Goal: Task Accomplishment & Management: Complete application form

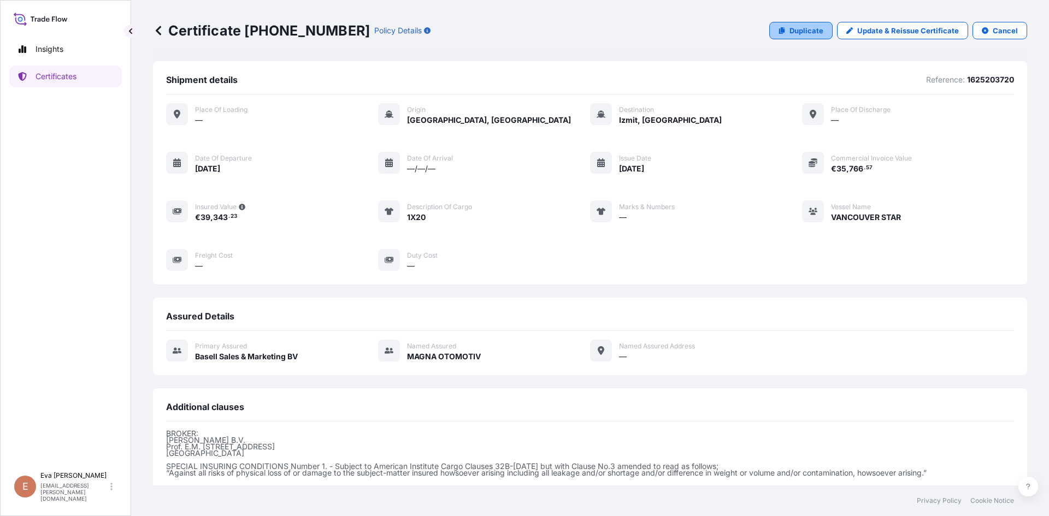
scroll to position [119, 0]
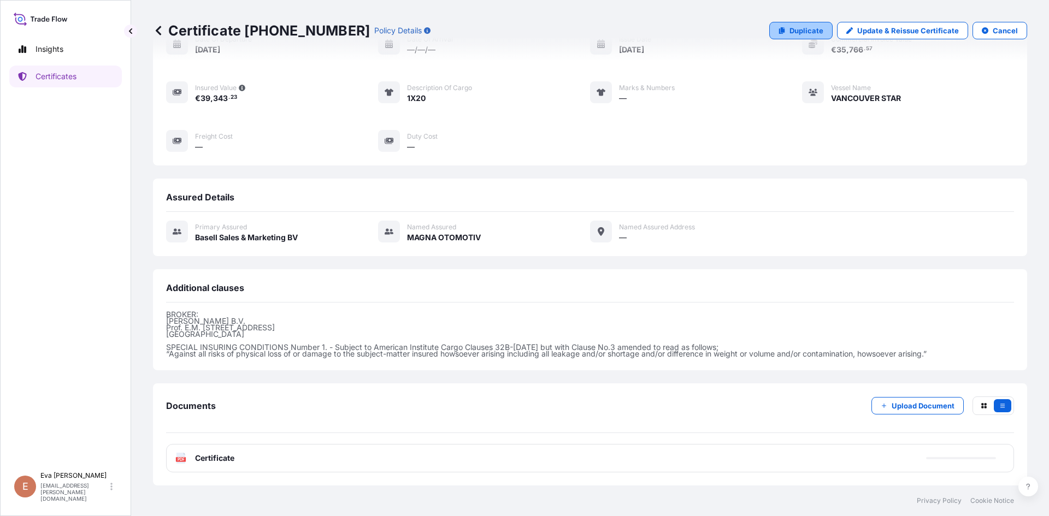
click at [794, 31] on p "Duplicate" at bounding box center [807, 30] width 34 height 11
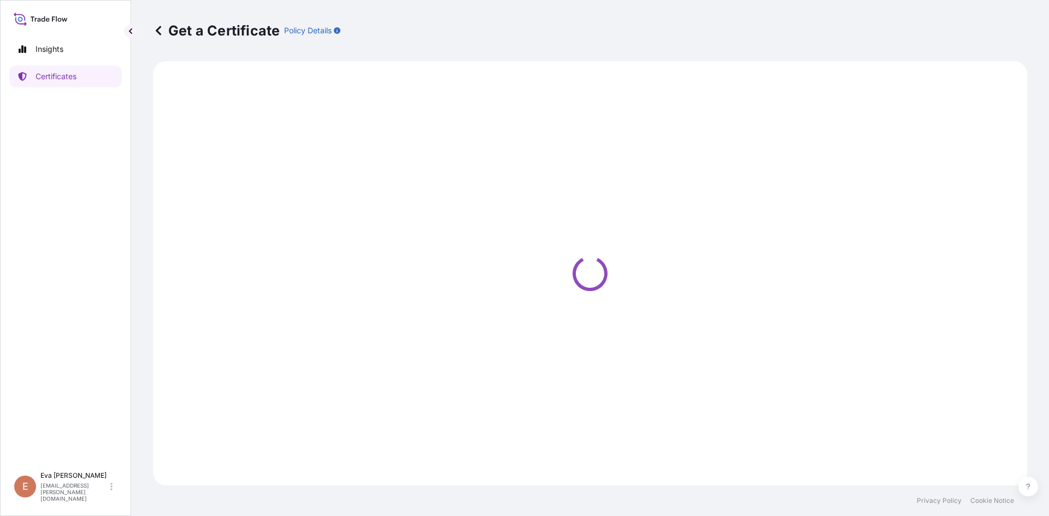
select select "Sea"
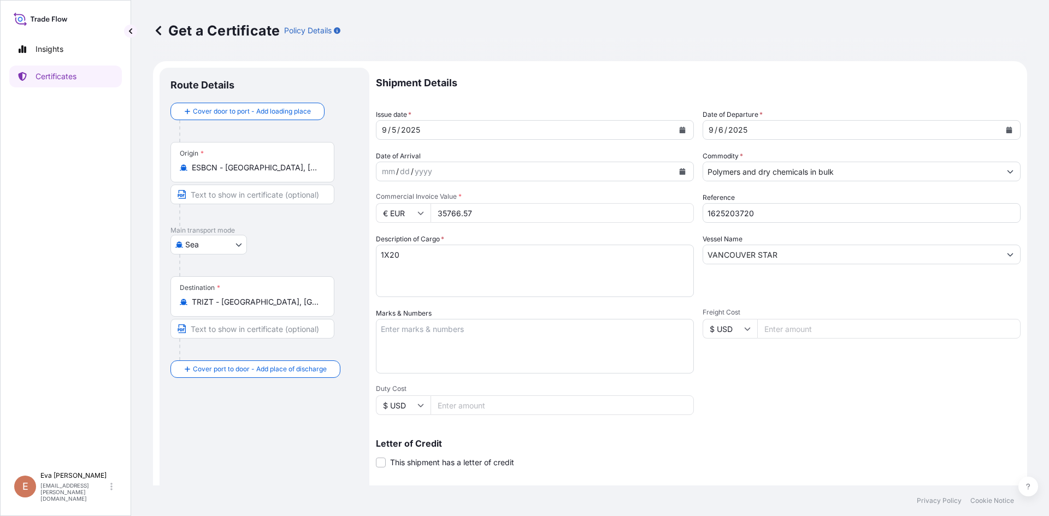
select select "32164"
click at [748, 128] on div "[DATE]" at bounding box center [851, 130] width 297 height 20
click at [1004, 131] on button "Calendar" at bounding box center [1009, 129] width 17 height 17
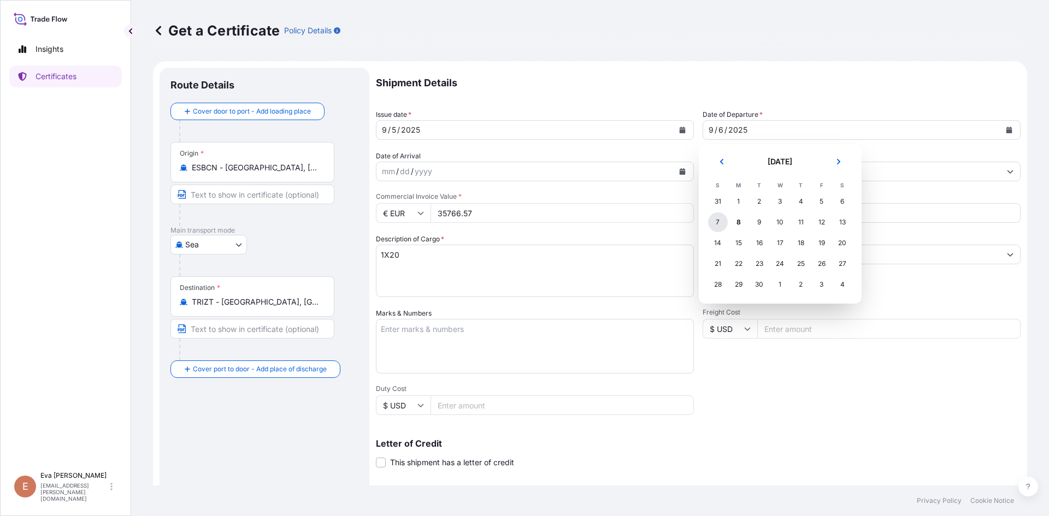
click at [721, 222] on div "7" at bounding box center [718, 223] width 20 height 20
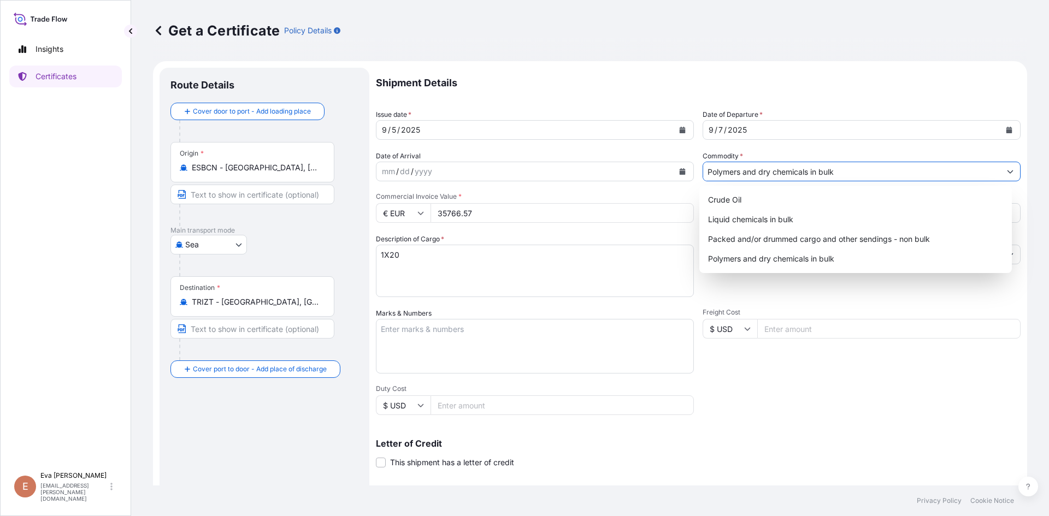
click at [766, 171] on input "Polymers and dry chemicals in bulk" at bounding box center [851, 172] width 297 height 20
click at [804, 244] on div "Packed and/or drummed cargo and other sendings - non bulk" at bounding box center [856, 240] width 304 height 20
type input "Packed and/or drummed cargo and other sendings - non bulk"
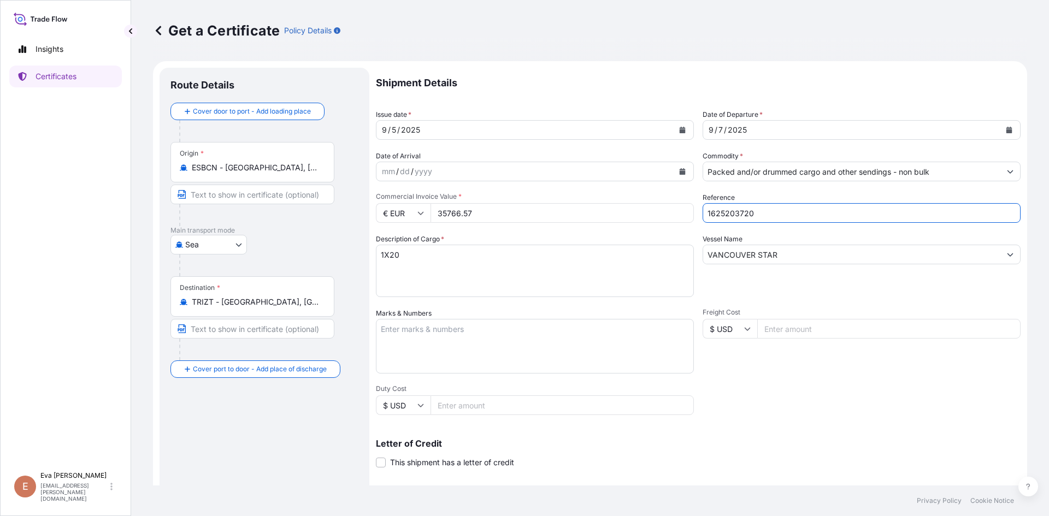
drag, startPoint x: 728, startPoint y: 216, endPoint x: 768, endPoint y: 216, distance: 39.9
click at [768, 216] on input "1625203720" at bounding box center [862, 213] width 318 height 20
type input "1625207360"
drag, startPoint x: 785, startPoint y: 255, endPoint x: 632, endPoint y: 252, distance: 153.0
click at [632, 252] on div "Shipment Details Issue date * [DATE] Date of Departure * [DATE] Date of Arrival…" at bounding box center [698, 328] width 645 height 521
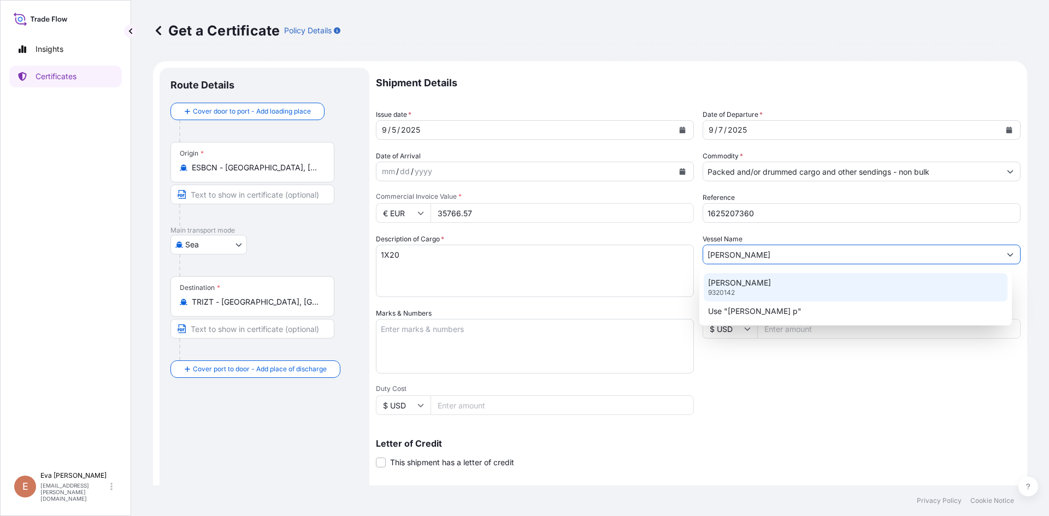
click at [736, 290] on div "[PERSON_NAME] 9320142" at bounding box center [856, 287] width 304 height 28
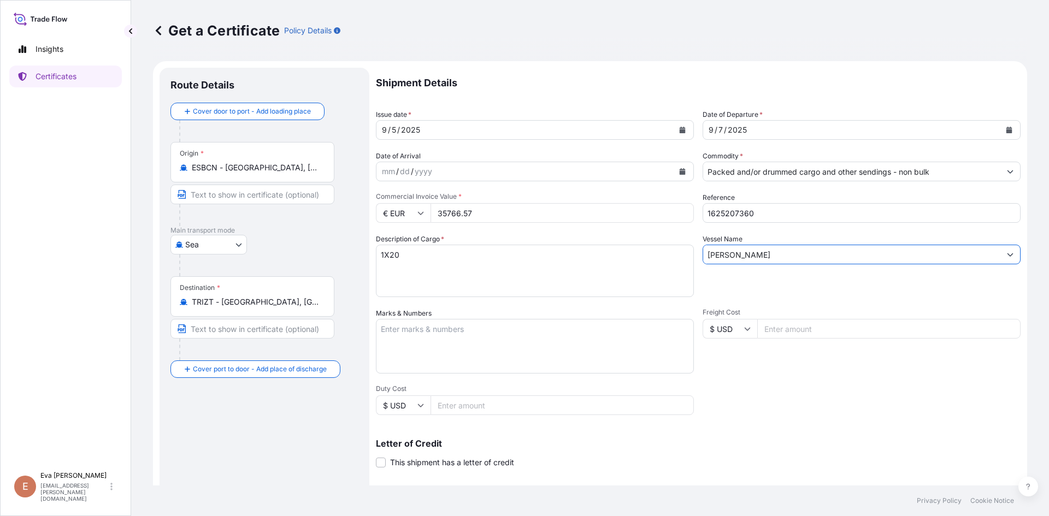
type input "[PERSON_NAME]"
click at [483, 267] on textarea "1X20" at bounding box center [535, 271] width 318 height 52
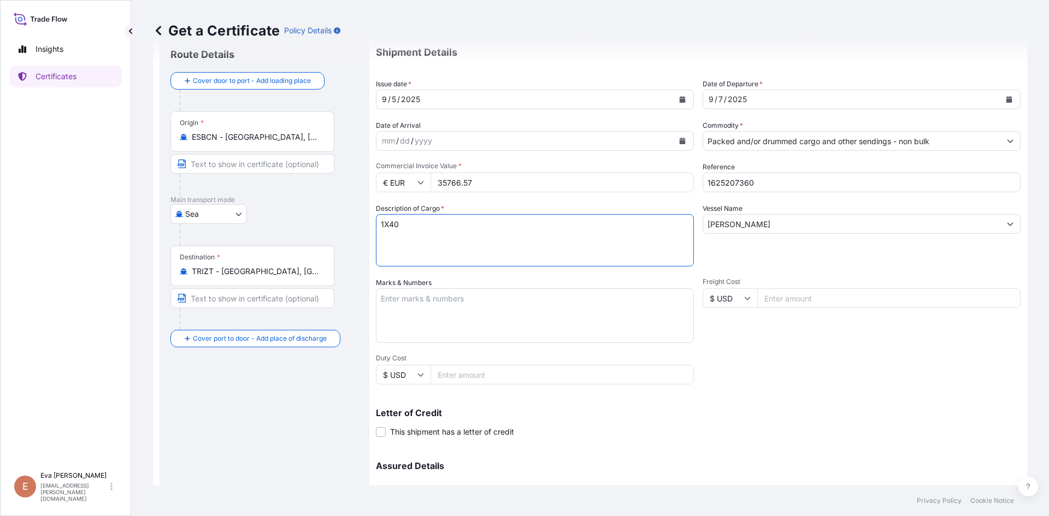
scroll to position [55, 0]
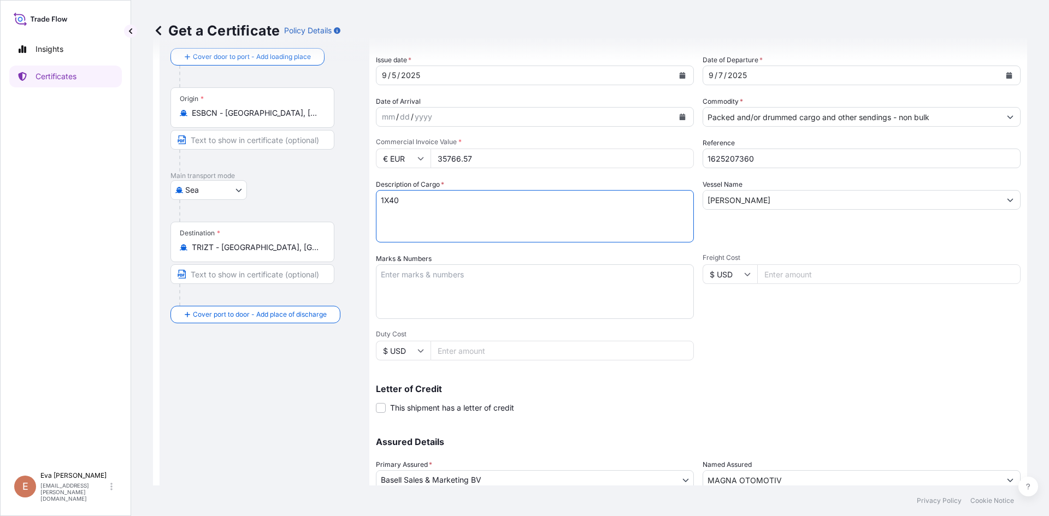
type textarea "1X40"
drag, startPoint x: 486, startPoint y: 161, endPoint x: 356, endPoint y: 161, distance: 130.1
click at [357, 161] on form "Route Details Cover door to port - Add loading place Place of loading Road / [G…" at bounding box center [590, 289] width 874 height 565
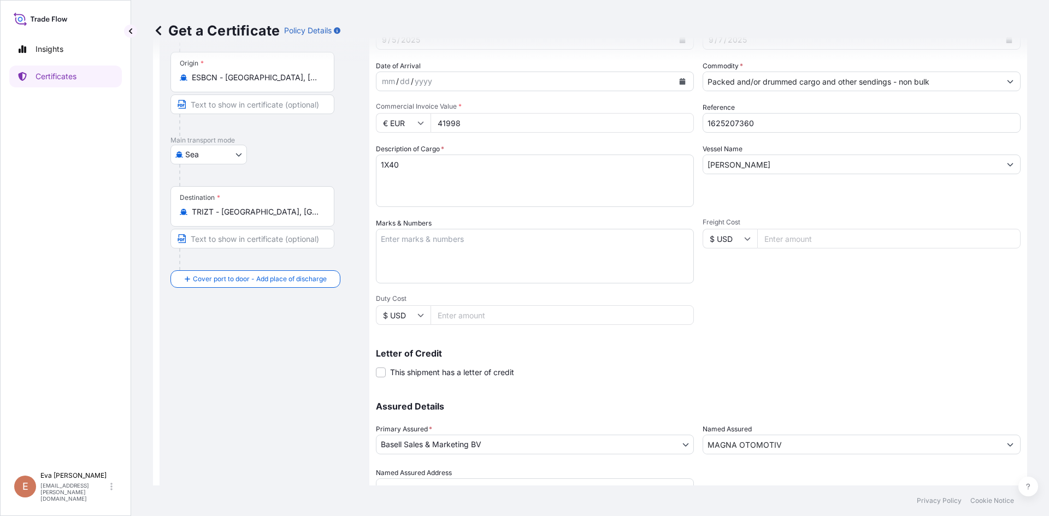
scroll to position [140, 0]
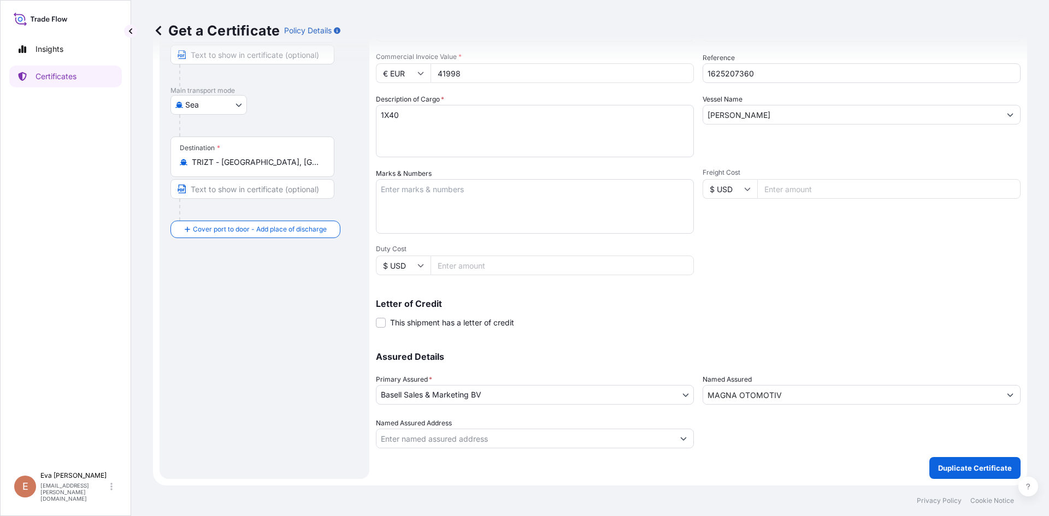
type input "41998"
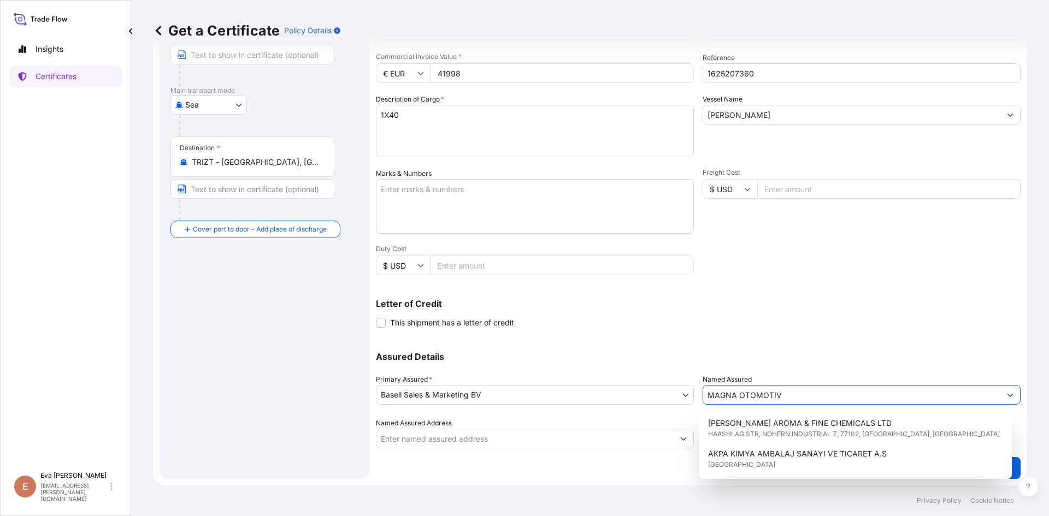
drag, startPoint x: 873, startPoint y: 393, endPoint x: 627, endPoint y: 407, distance: 246.3
click at [631, 410] on div "Assured Details Primary Assured * Basell Sales & Marketing BV Basell Poliolefin…" at bounding box center [698, 393] width 645 height 109
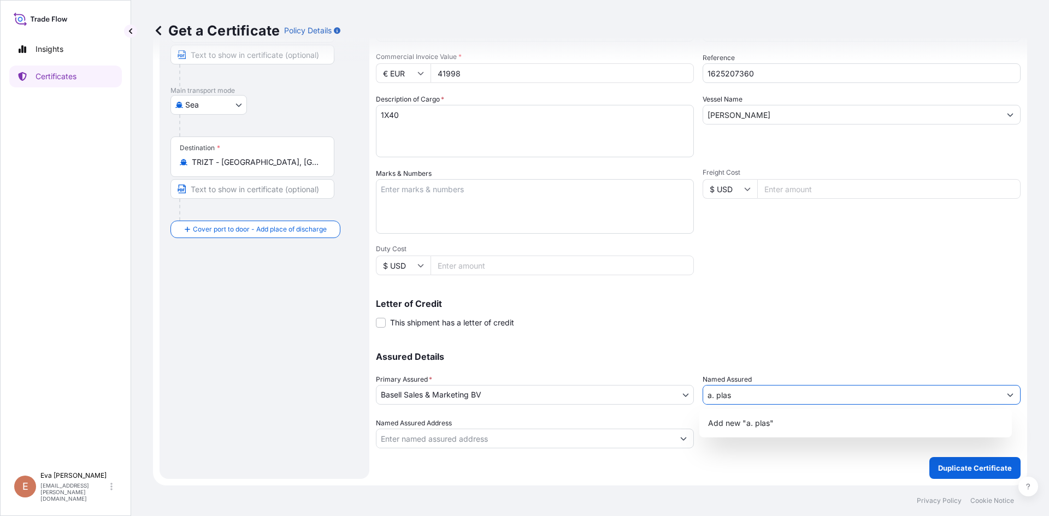
drag, startPoint x: 747, startPoint y: 397, endPoint x: 664, endPoint y: 399, distance: 83.1
click at [664, 399] on div "Assured Details Primary Assured * Basell Sales & Marketing BV Basell Poliolefin…" at bounding box center [698, 393] width 645 height 109
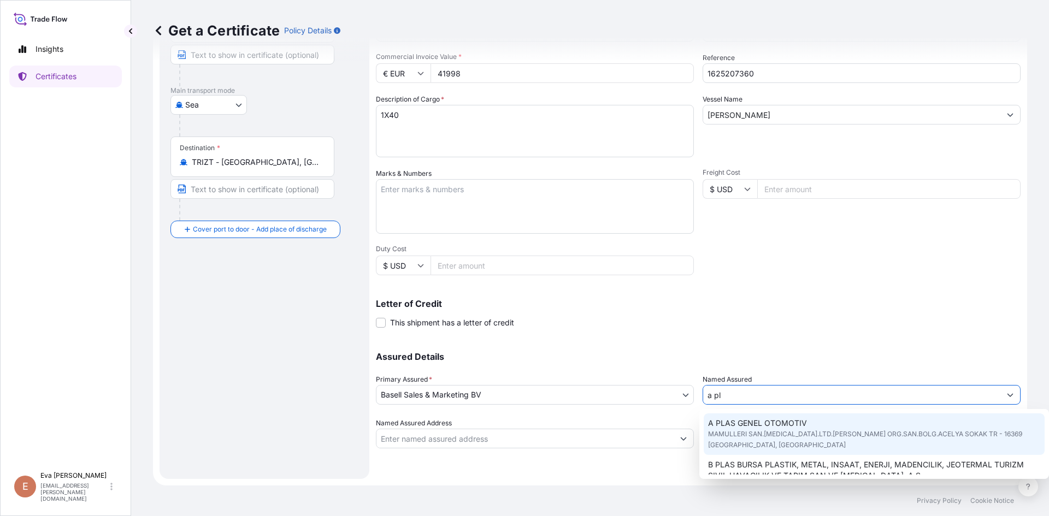
click at [761, 424] on span "A PLAS GENEL OTOMOTIV" at bounding box center [757, 423] width 99 height 11
type input "A PLAS GENEL OTOMOTIV"
type input "MAMULLERI SAN.[MEDICAL_DATA].LTD.STIDEMIRTAS ORG.SAN.BOLG.ACELYASOKAKTR - 16369…"
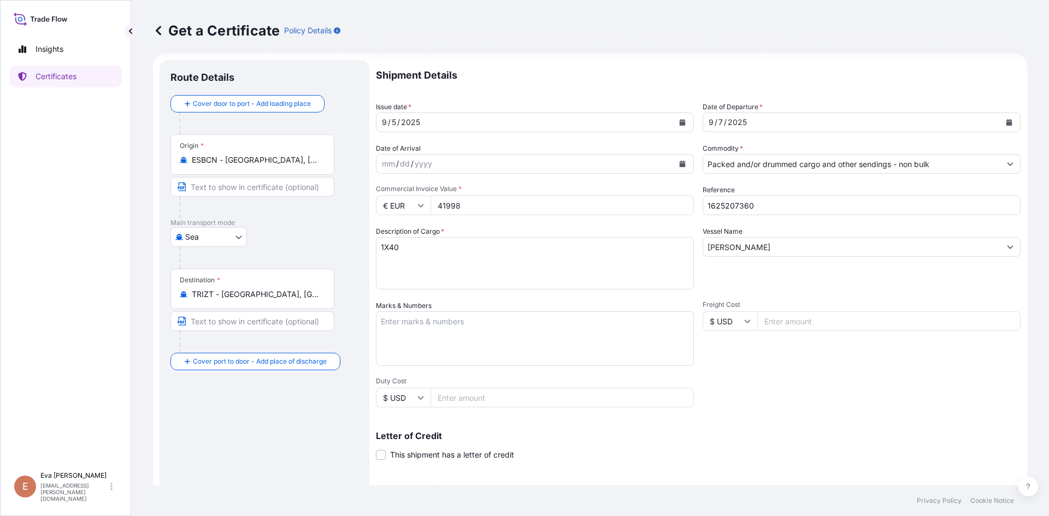
scroll to position [0, 0]
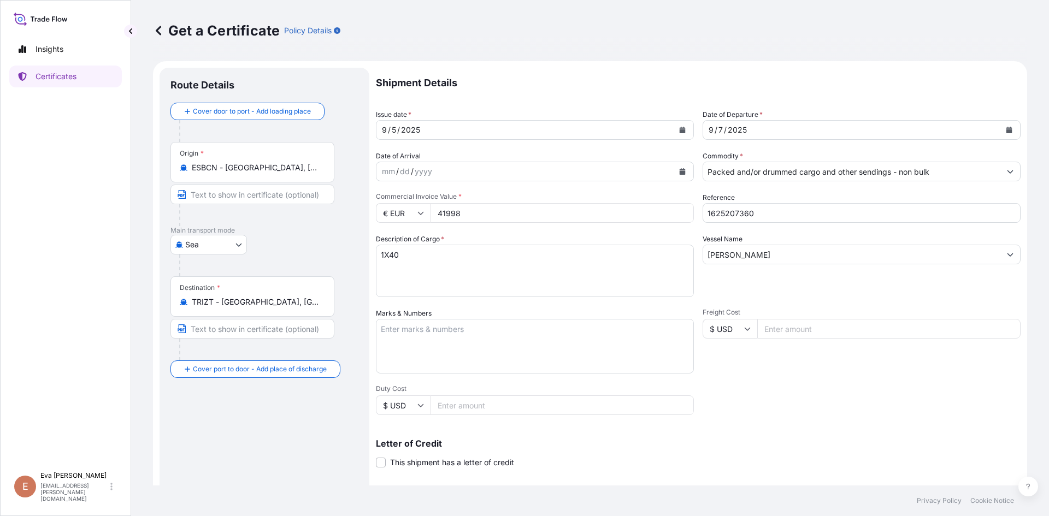
type input "A PLAS GENEL OTOMOTIV"
click at [289, 304] on input "TRIZT - [GEOGRAPHIC_DATA], [GEOGRAPHIC_DATA]" at bounding box center [256, 302] width 129 height 11
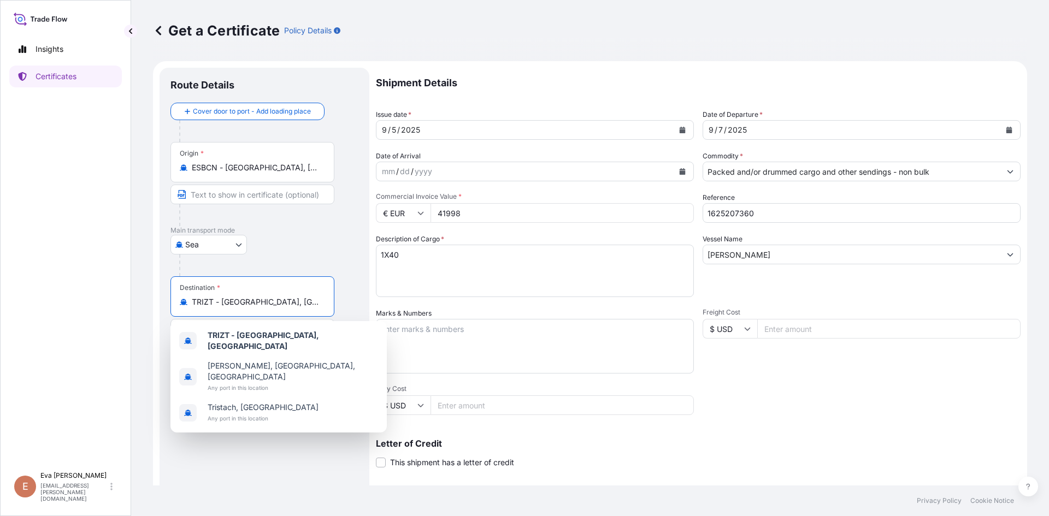
drag, startPoint x: 291, startPoint y: 304, endPoint x: 116, endPoint y: 305, distance: 174.9
click at [116, 305] on div "Insights Certificates E [PERSON_NAME] [PERSON_NAME][EMAIL_ADDRESS][PERSON_NAME]…" at bounding box center [524, 258] width 1049 height 516
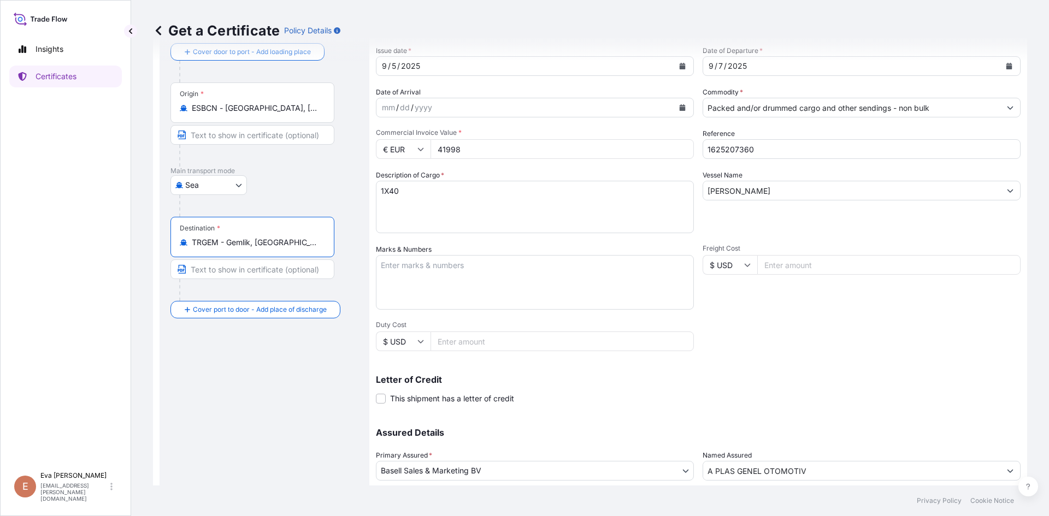
scroll to position [140, 0]
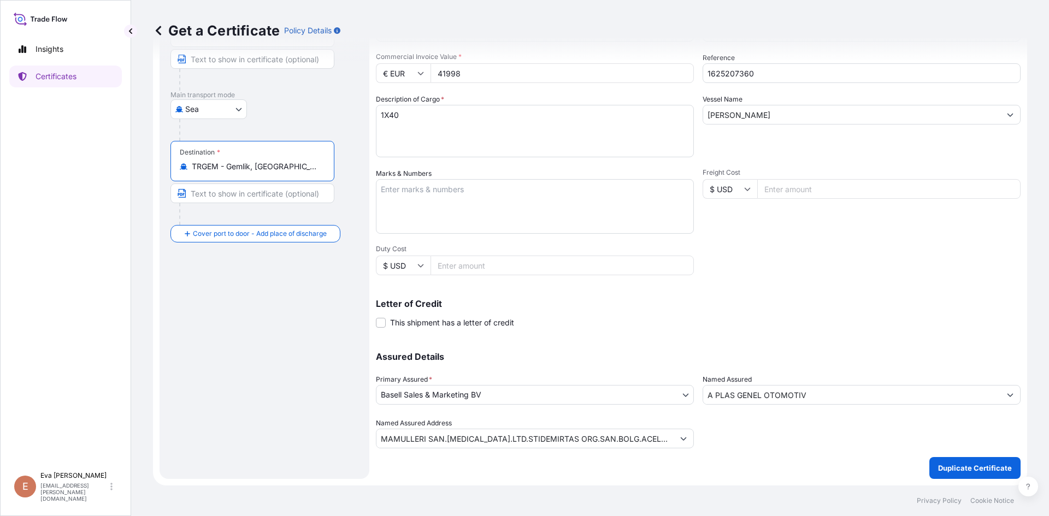
type input "TRGEM - Gemlik, [GEOGRAPHIC_DATA]"
click at [965, 468] on p "Duplicate Certificate" at bounding box center [975, 468] width 74 height 11
type input "MAMULLERI SAN.[MEDICAL_DATA].LTD.STIDEMIRTAS ORG.SAN.BOLG.ACELYASOKAKTR - 16369…"
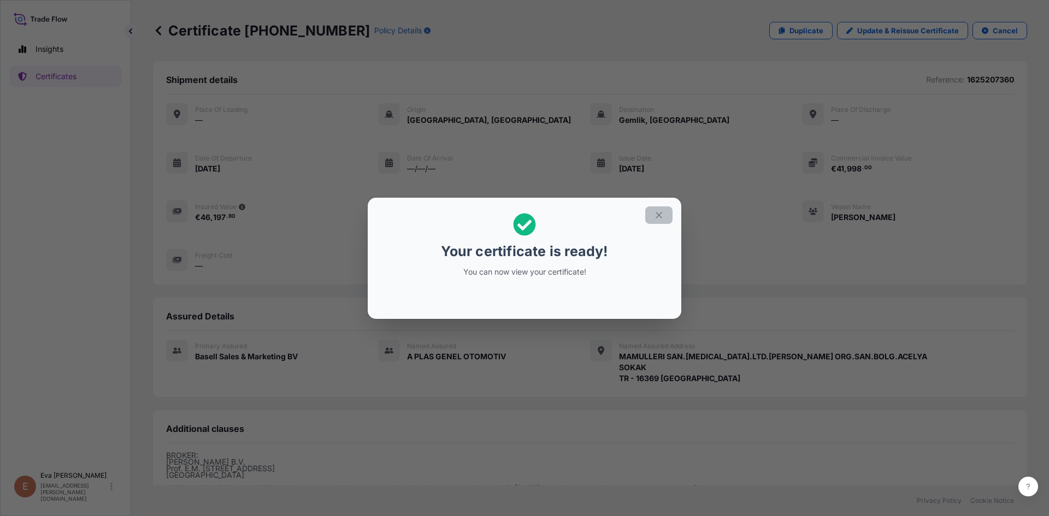
click at [659, 218] on icon "button" at bounding box center [659, 215] width 10 height 10
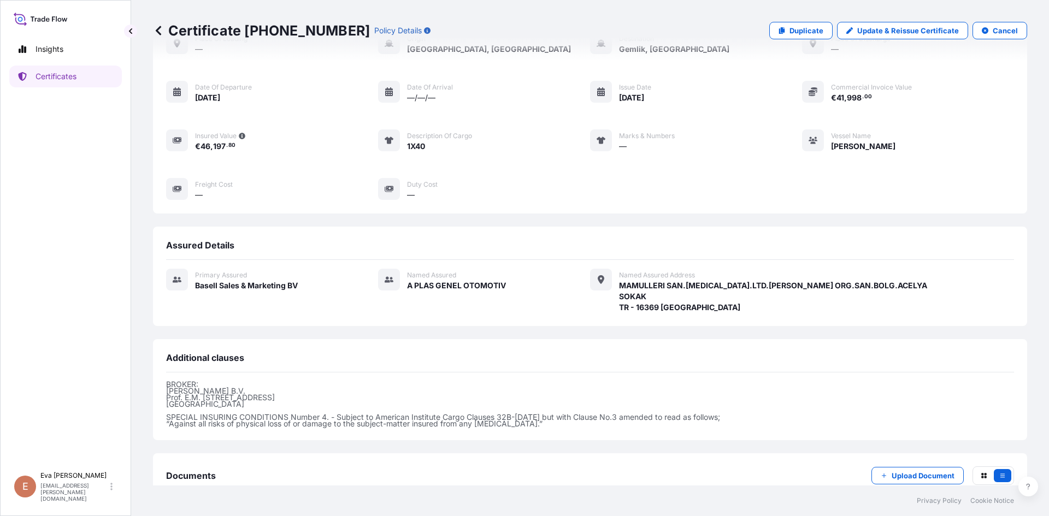
scroll to position [152, 0]
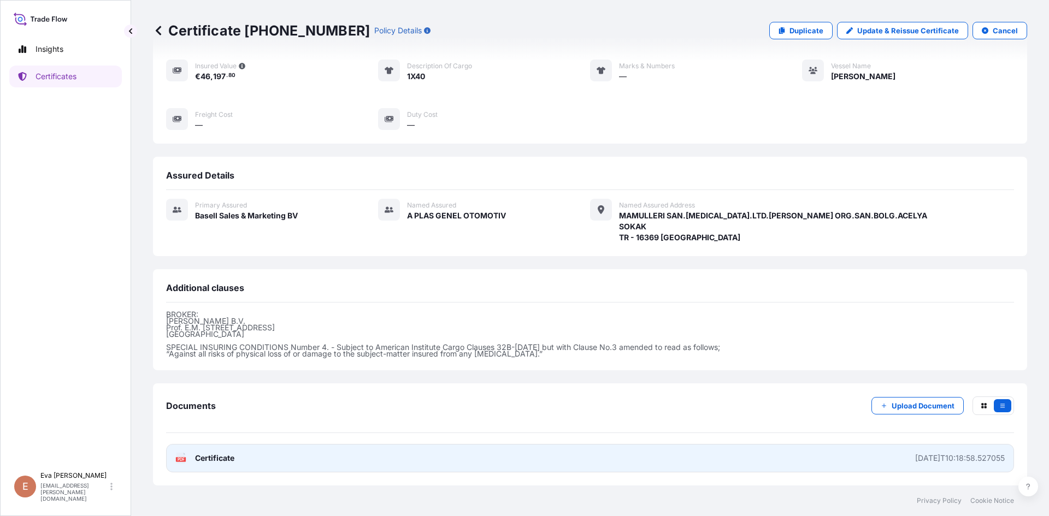
click at [174, 457] on link "PDF Certificate [DATE]T10:18:58.527055" at bounding box center [590, 458] width 848 height 28
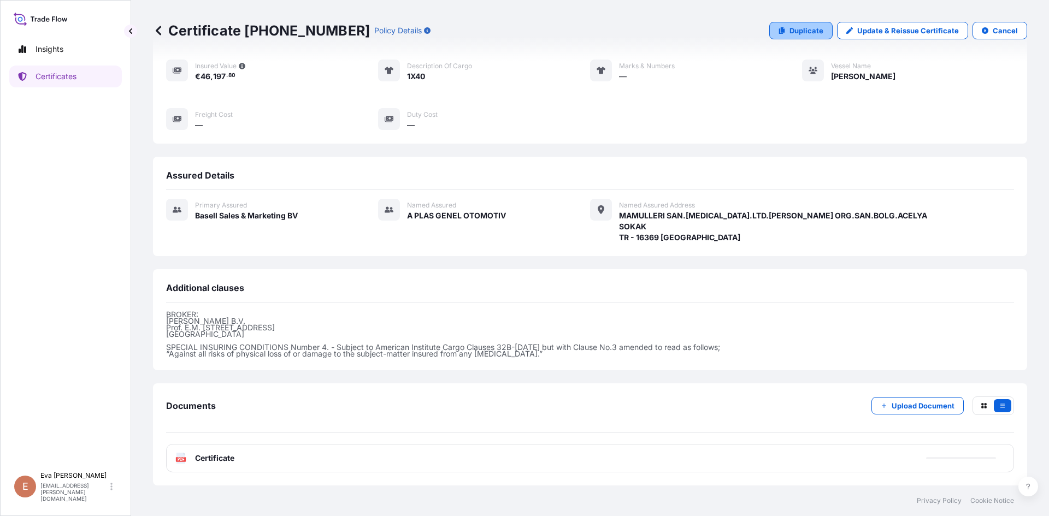
click at [800, 32] on p "Duplicate" at bounding box center [807, 30] width 34 height 11
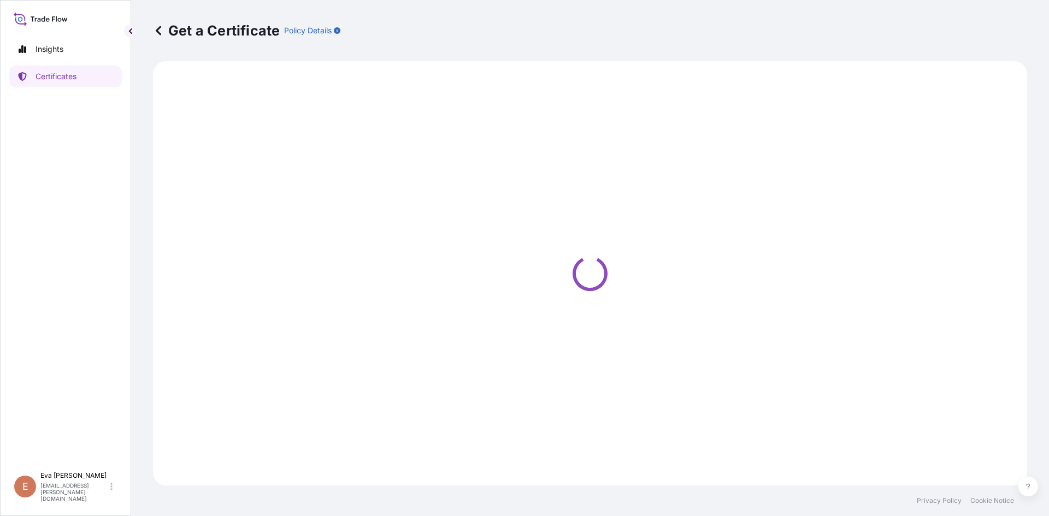
select select "Sea"
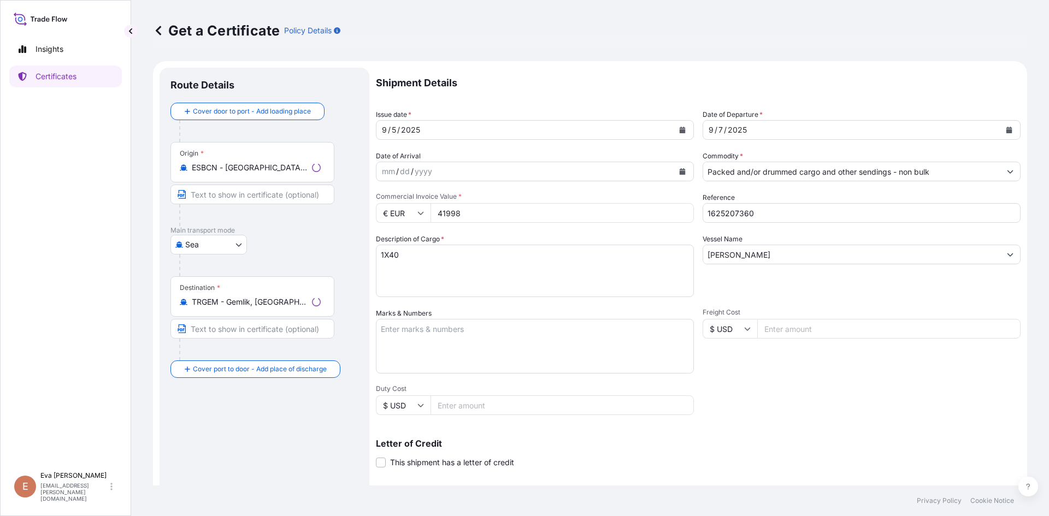
type input "MAMULLERI SAN.[MEDICAL_DATA].LTD.STIDEMIRTAS ORG.SAN.BOLG.ACELYASOKAKTR - 16369…"
select select "32164"
drag, startPoint x: 734, startPoint y: 214, endPoint x: 774, endPoint y: 215, distance: 40.5
click at [774, 215] on input "1625207360" at bounding box center [862, 213] width 318 height 20
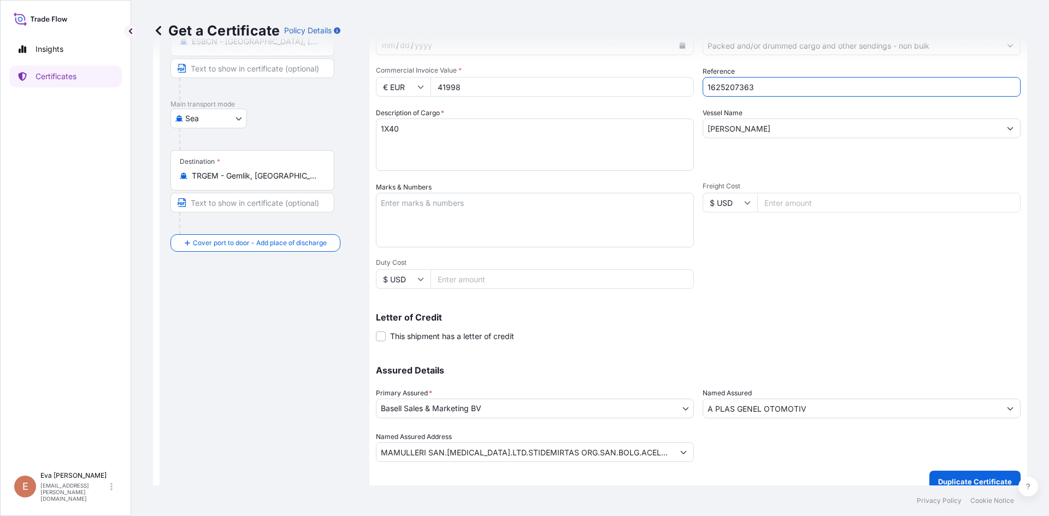
scroll to position [140, 0]
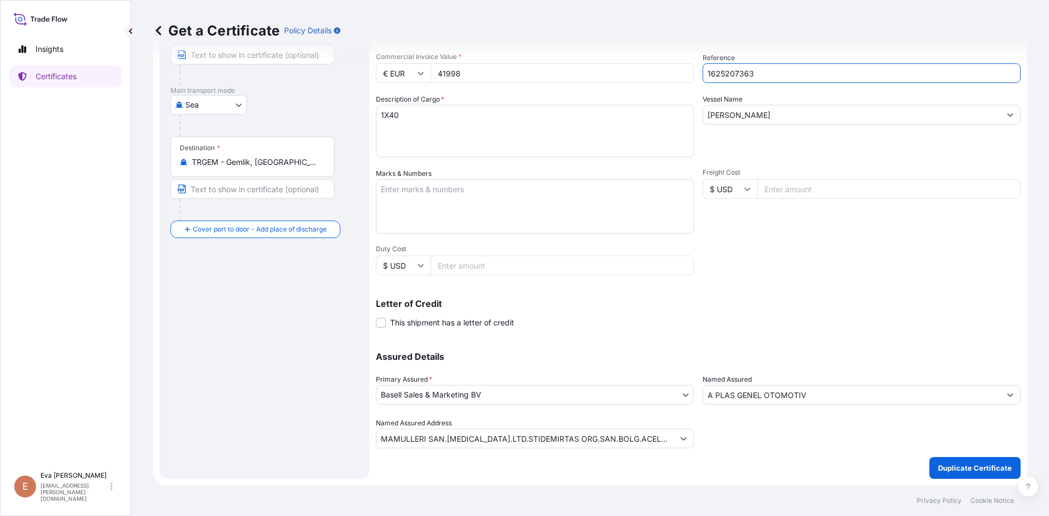
type input "1625207363"
drag, startPoint x: 490, startPoint y: 65, endPoint x: 410, endPoint y: 77, distance: 80.6
click at [410, 77] on div "€ EUR 41998" at bounding box center [535, 73] width 318 height 20
type input "44198"
click at [961, 468] on p "Duplicate Certificate" at bounding box center [975, 468] width 74 height 11
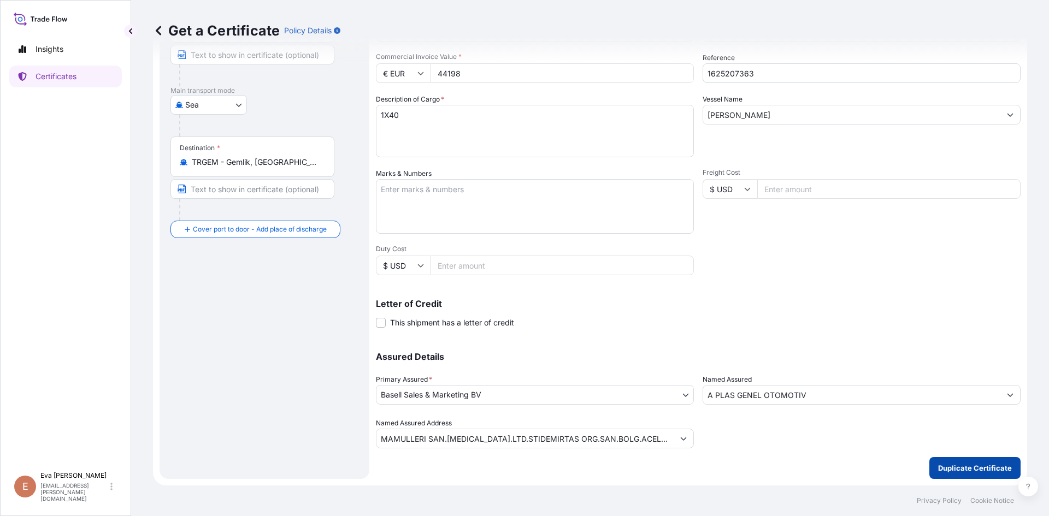
type input "MAMULLERI SAN.[MEDICAL_DATA].LTD.STIDEMIRTAS ORG.SAN.BOLG.ACELYASOKAKTR - 16369…"
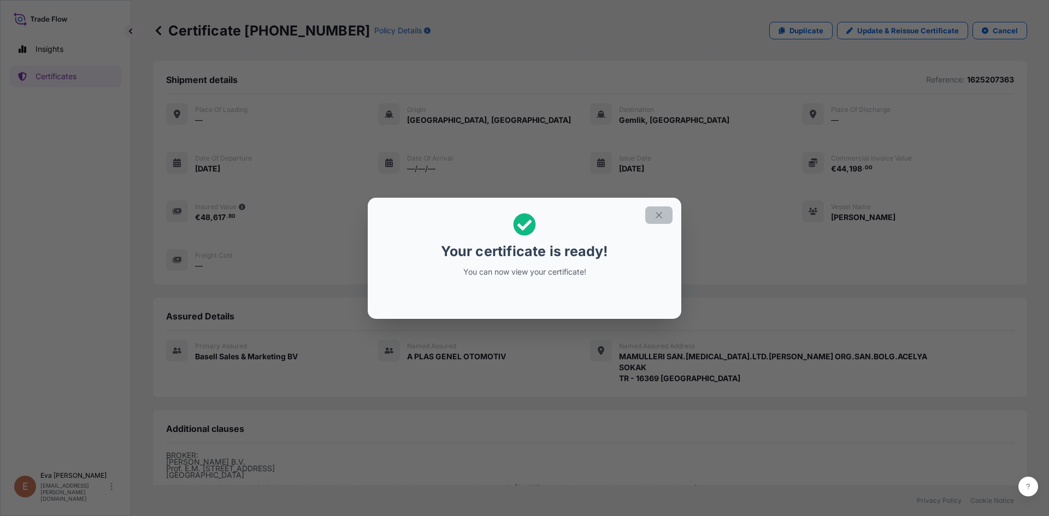
click at [661, 215] on icon "button" at bounding box center [659, 215] width 10 height 10
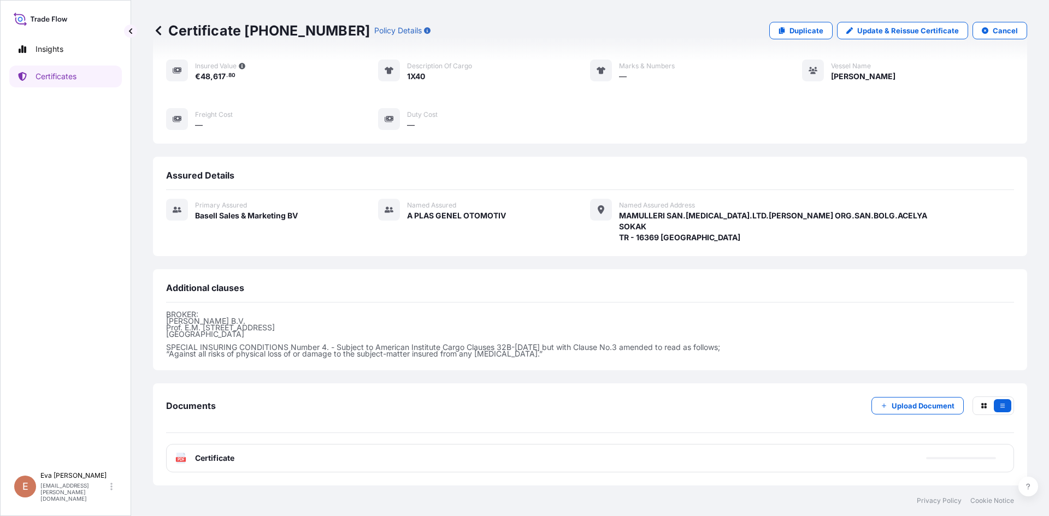
scroll to position [152, 0]
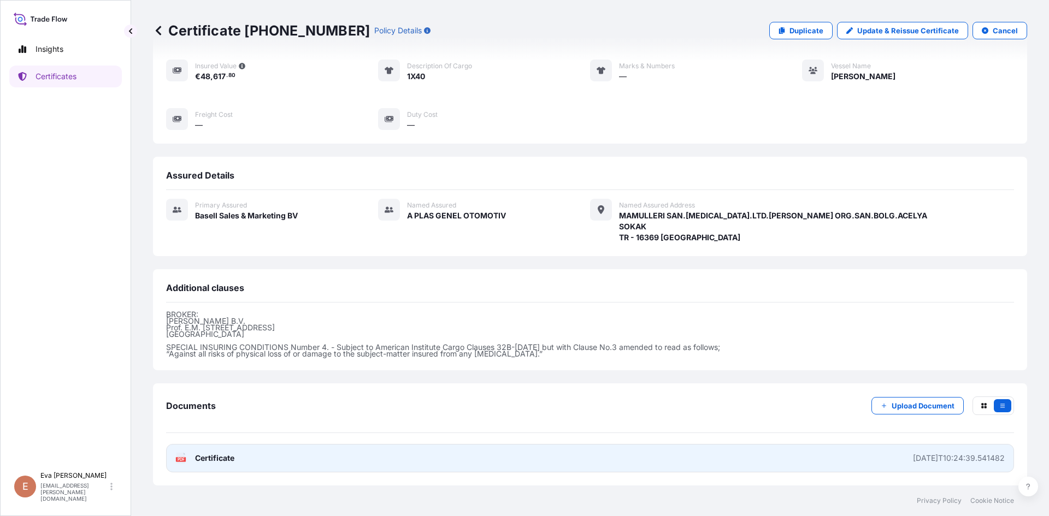
click at [183, 459] on text "PDF" at bounding box center [181, 460] width 7 height 4
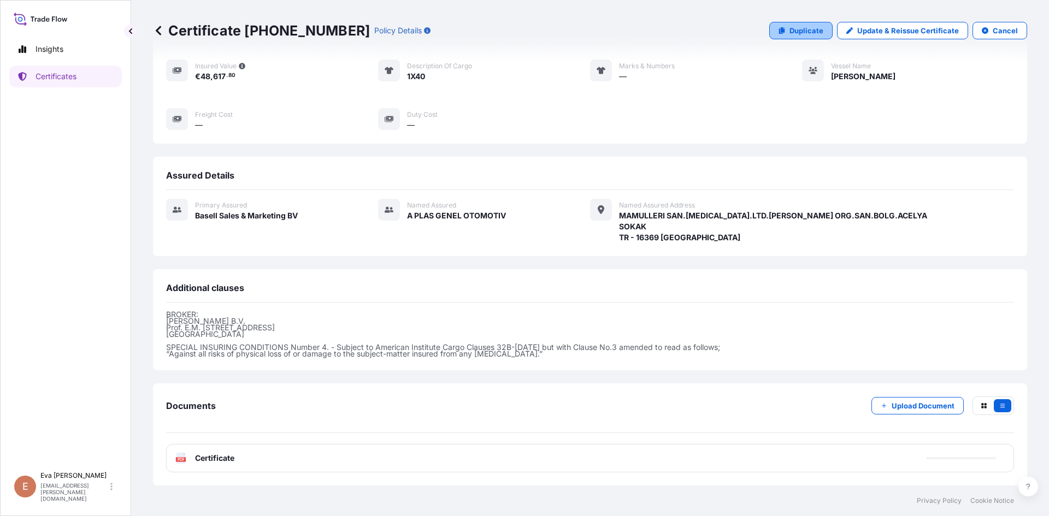
click at [803, 31] on p "Duplicate" at bounding box center [807, 30] width 34 height 11
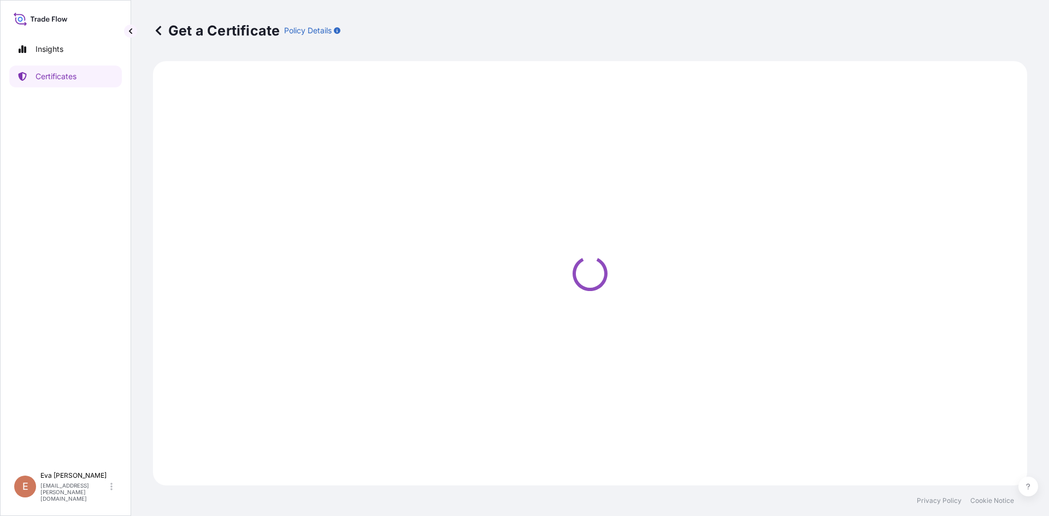
select select "Sea"
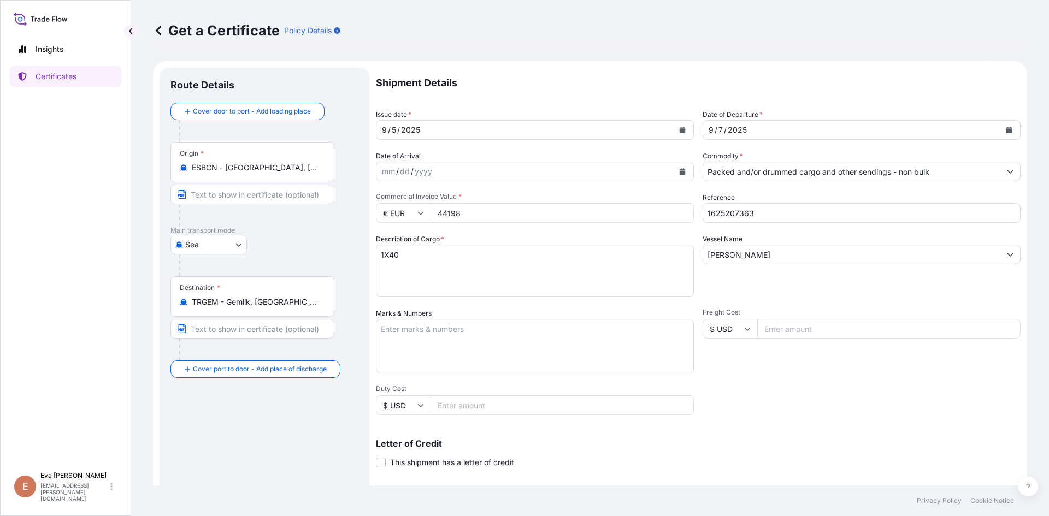
type input "MAMULLERI SAN.[MEDICAL_DATA].LTD.STIDEMIRTAS ORG.SAN.BOLG.ACELYASOKAKTR - 16369…"
select select "32164"
type input "MAMULLERI SAN.[MEDICAL_DATA].LTD.STIDEMIRTAS ORG.SAN.BOLG.ACELYASOKAKTR - 16369…"
drag, startPoint x: 381, startPoint y: 251, endPoint x: 371, endPoint y: 252, distance: 11.0
click at [372, 254] on form "Route Details Cover door to port - Add loading place Place of loading Road / [G…" at bounding box center [590, 343] width 874 height 565
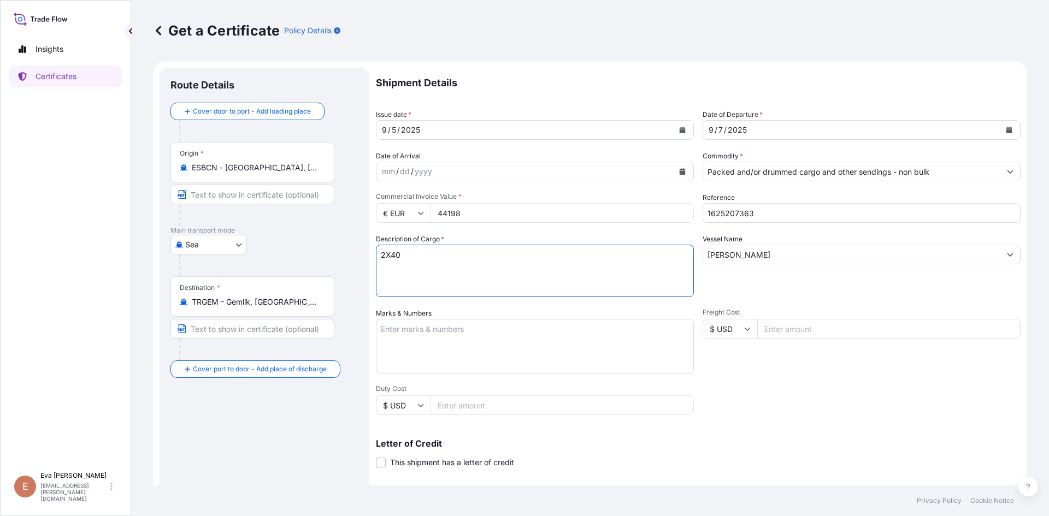
type textarea "2X40"
drag, startPoint x: 773, startPoint y: 216, endPoint x: 728, endPoint y: 215, distance: 44.3
click at [728, 215] on input "1625207363" at bounding box center [862, 213] width 318 height 20
type input "1625205828"
drag, startPoint x: 459, startPoint y: 218, endPoint x: 425, endPoint y: 220, distance: 33.9
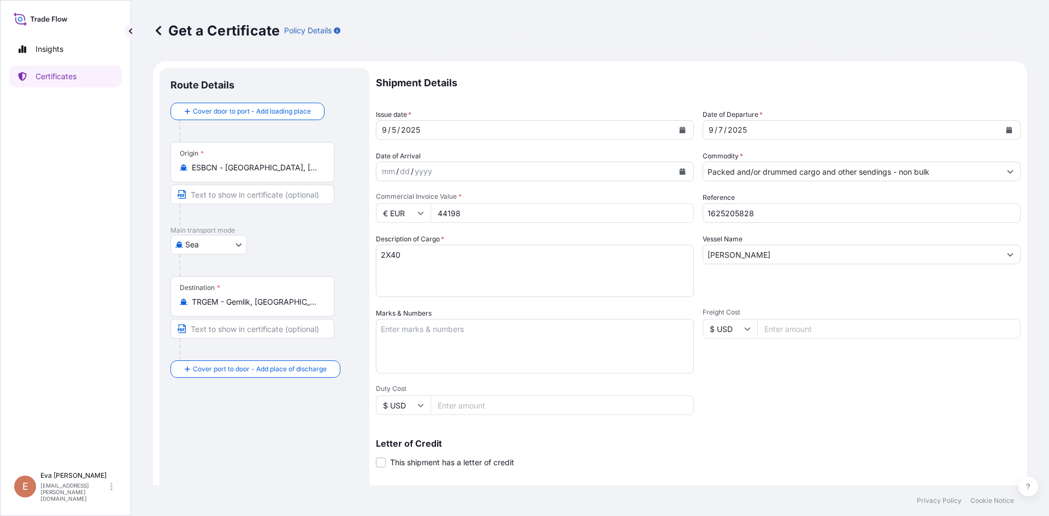
click at [426, 220] on div "€ EUR 44198" at bounding box center [535, 213] width 318 height 20
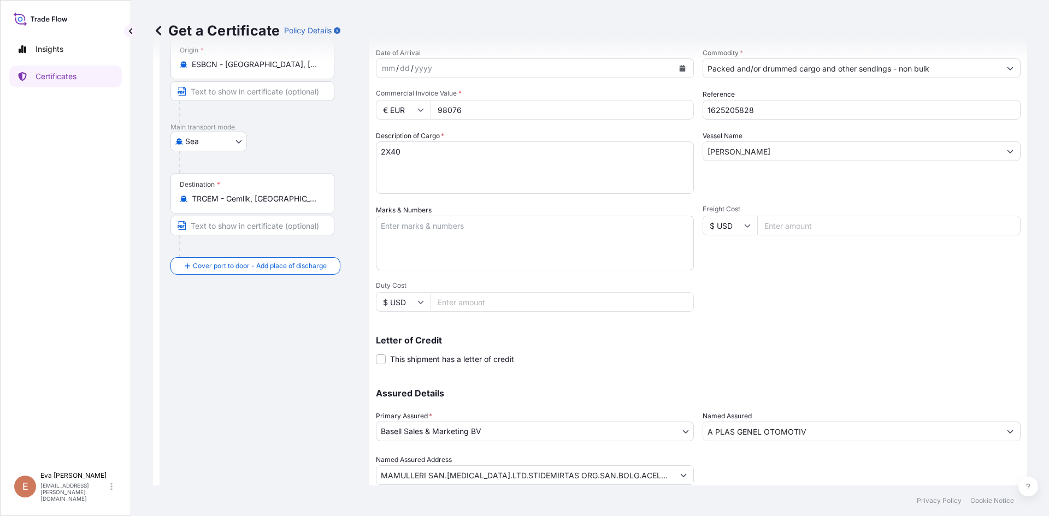
scroll to position [140, 0]
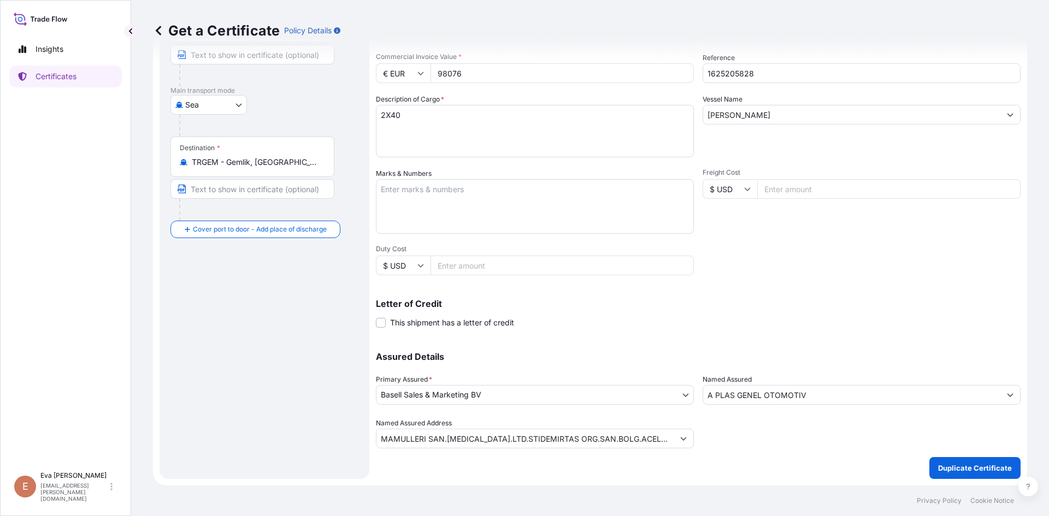
type input "98076"
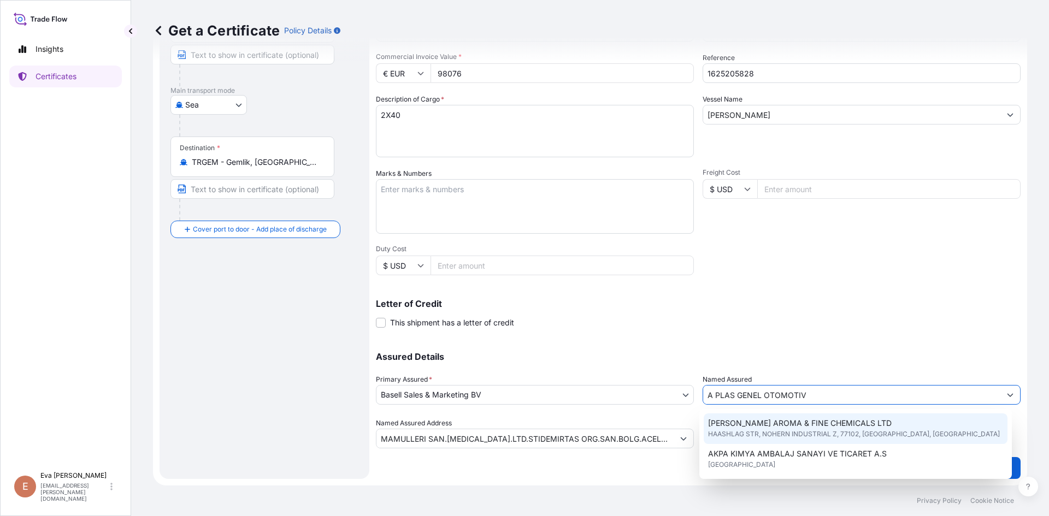
drag, startPoint x: 821, startPoint y: 393, endPoint x: 585, endPoint y: 418, distance: 236.8
click at [586, 418] on div "Assured Details Primary Assured * Basell Sales & Marketing BV Basell Poliolefin…" at bounding box center [698, 393] width 645 height 109
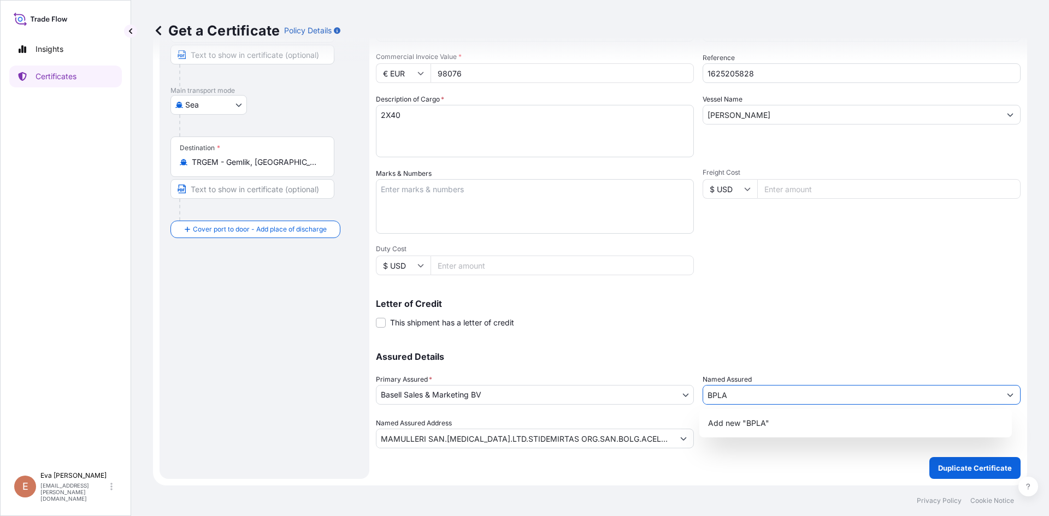
type input "B PLA"
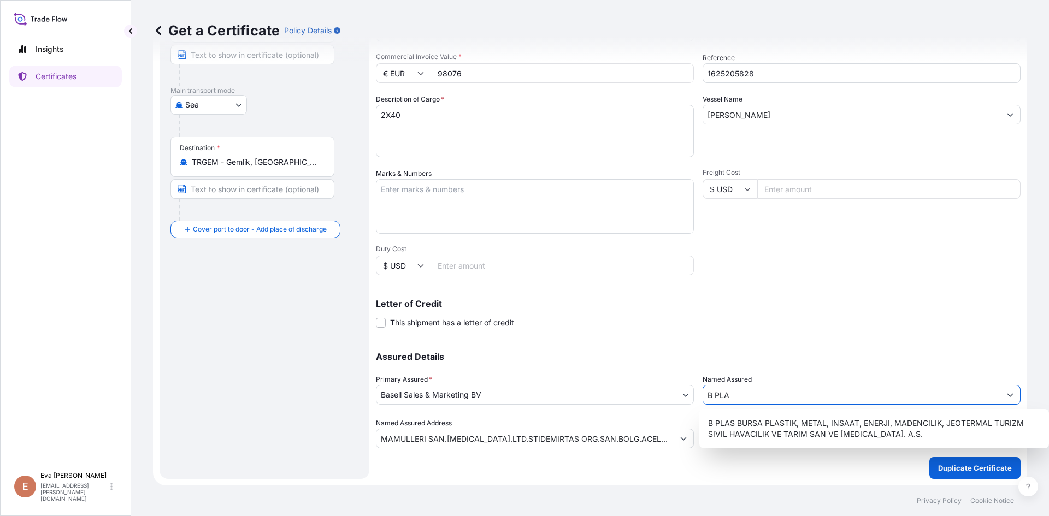
type input "MAMULLERI SAN.[MEDICAL_DATA].LTD.STIDEMIRTAS ORG.SAN.BOLG.ACELYASOKAKTR - 16369…"
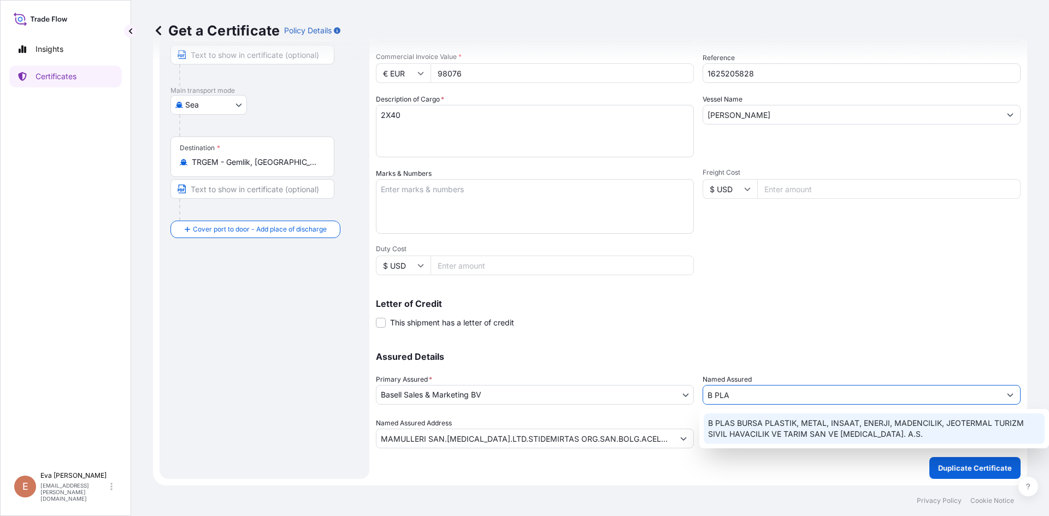
click at [756, 431] on span "B PLAS BURSA PLASTIK, METAL, INSAAT, ENERJI, MADENCILIK, JEOTERMAL TURIZM SIVIL…" at bounding box center [874, 429] width 333 height 22
type input "B PLAS BURSA PLASTIK, METAL, INSAAT, ENERJI, MADENCILIK, JEOTERMAL TURIZM SIVIL…"
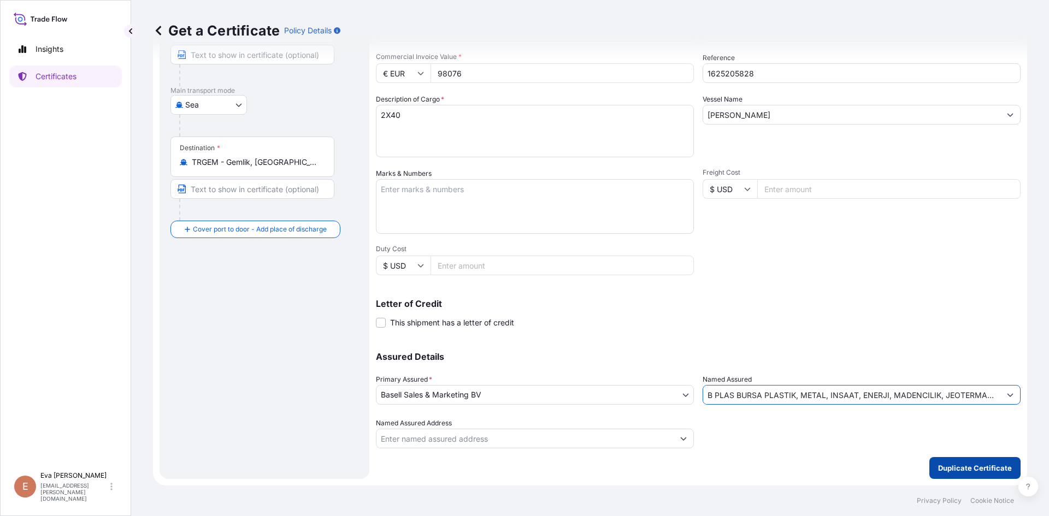
type input "B PLAS BURSA PLASTIK, METAL, INSAAT, ENERJI, MADENCILIK, JEOTERMAL TURIZM SIVIL…"
click at [961, 471] on p "Duplicate Certificate" at bounding box center [975, 468] width 74 height 11
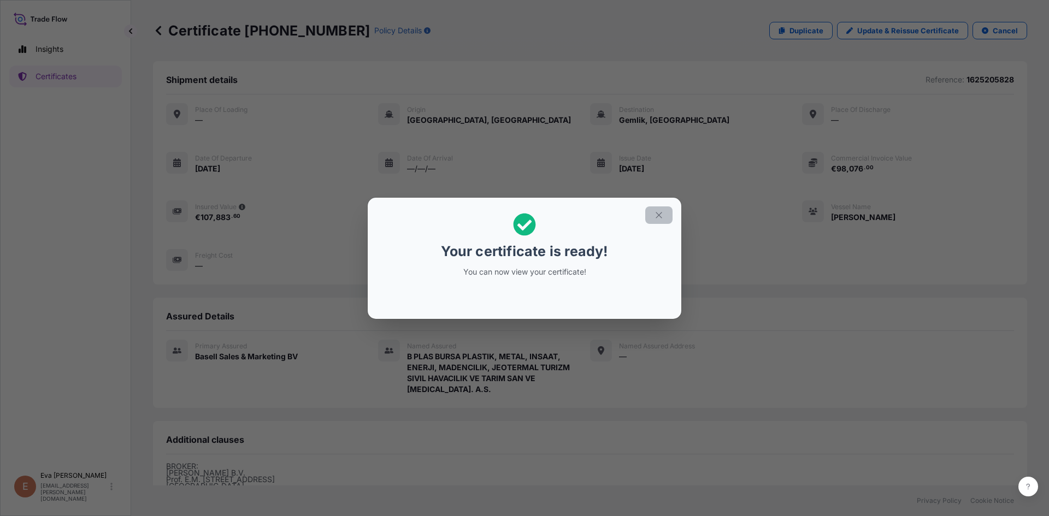
click at [663, 215] on icon "button" at bounding box center [659, 215] width 10 height 10
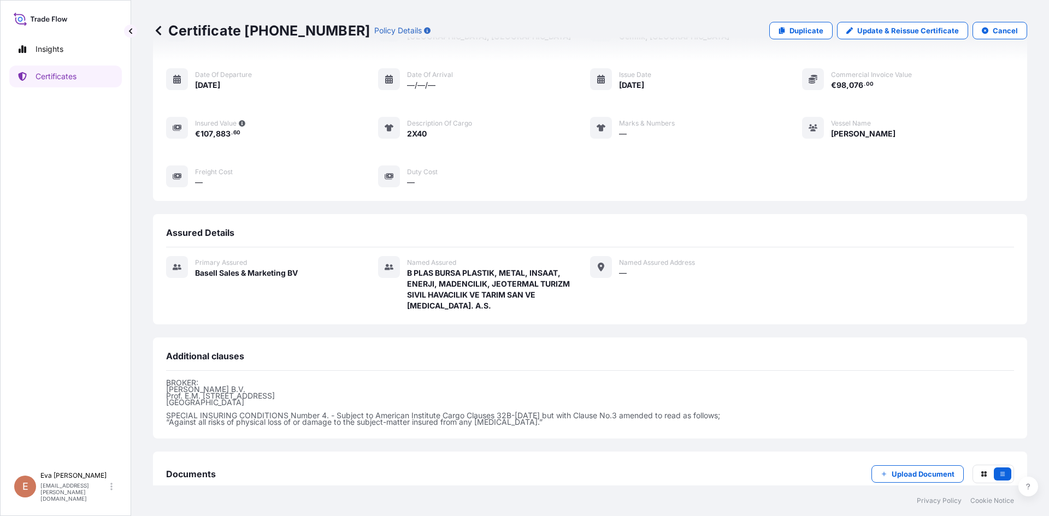
scroll to position [141, 0]
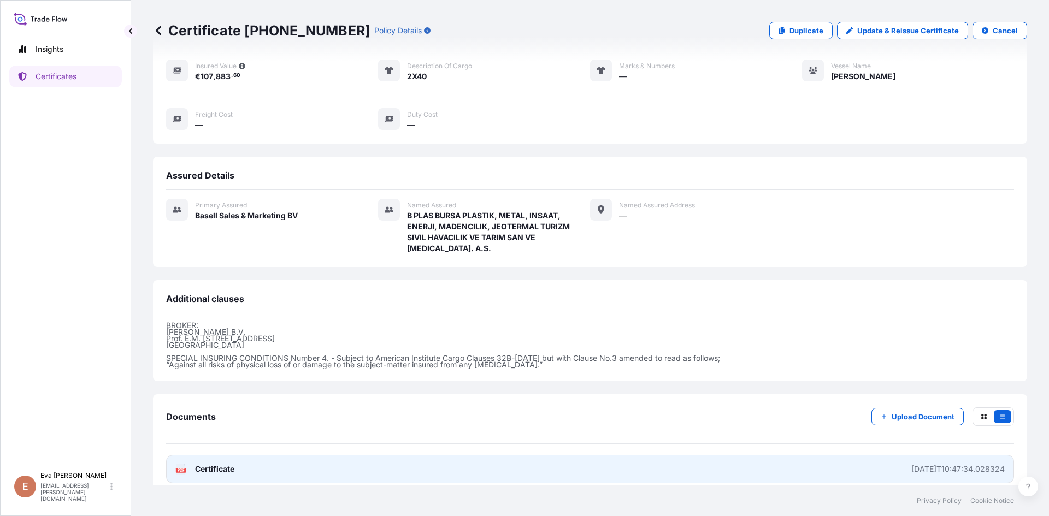
click at [179, 464] on icon at bounding box center [181, 469] width 9 height 11
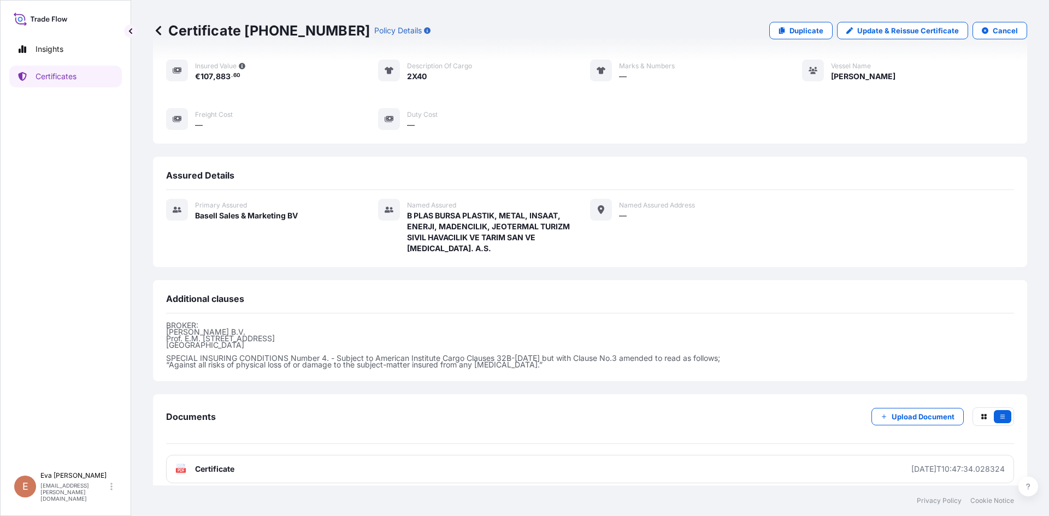
scroll to position [0, 0]
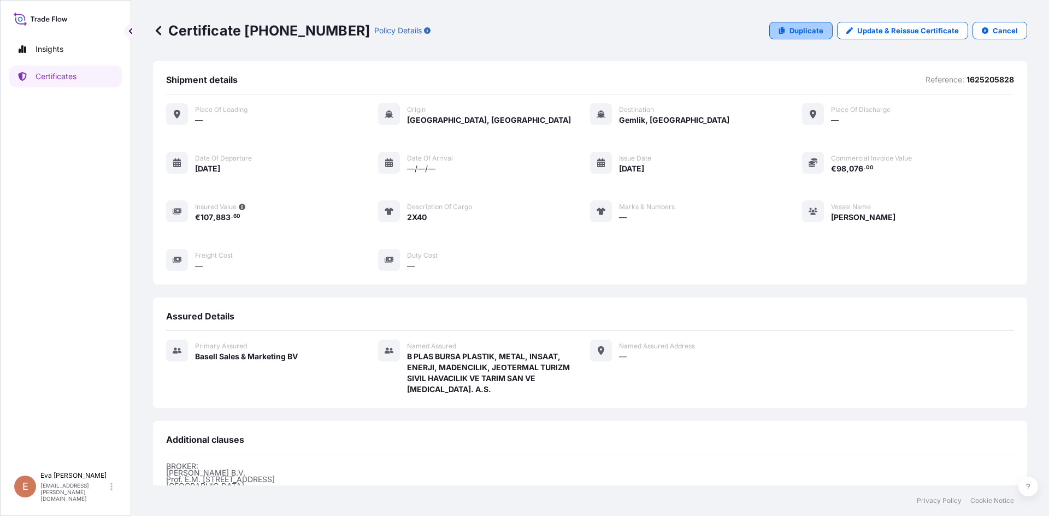
click at [793, 38] on link "Duplicate" at bounding box center [800, 30] width 63 height 17
select select "Sea"
select select "32164"
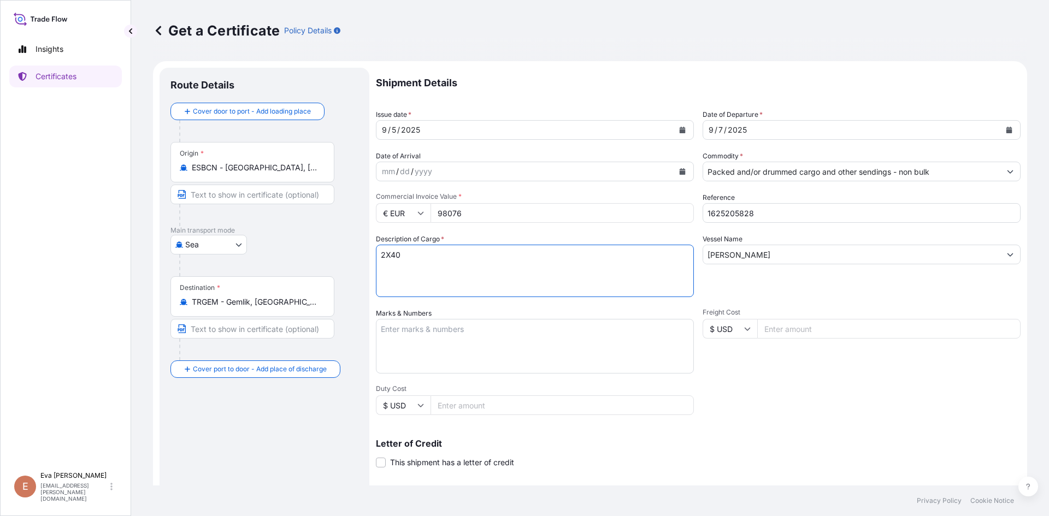
drag, startPoint x: 385, startPoint y: 254, endPoint x: 361, endPoint y: 252, distance: 24.1
click at [361, 252] on form "Route Details Cover door to port - Add loading place Place of loading Road / [G…" at bounding box center [590, 343] width 874 height 565
type textarea "1X40"
drag, startPoint x: 469, startPoint y: 216, endPoint x: 381, endPoint y: 215, distance: 88.0
click at [381, 215] on div "€ EUR 98076" at bounding box center [535, 213] width 318 height 20
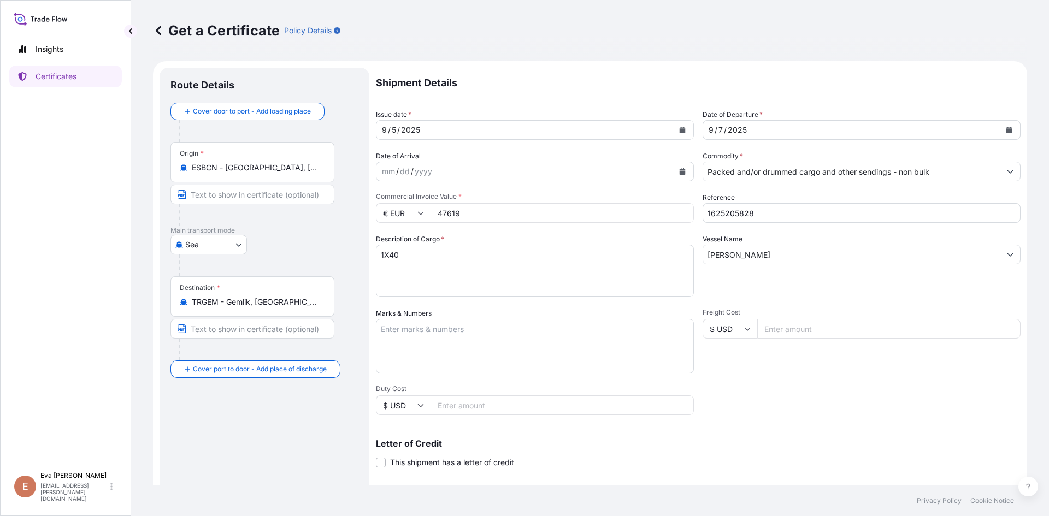
type input "47619"
drag, startPoint x: 730, startPoint y: 215, endPoint x: 775, endPoint y: 217, distance: 45.4
click at [775, 216] on input "1625205828" at bounding box center [862, 213] width 318 height 20
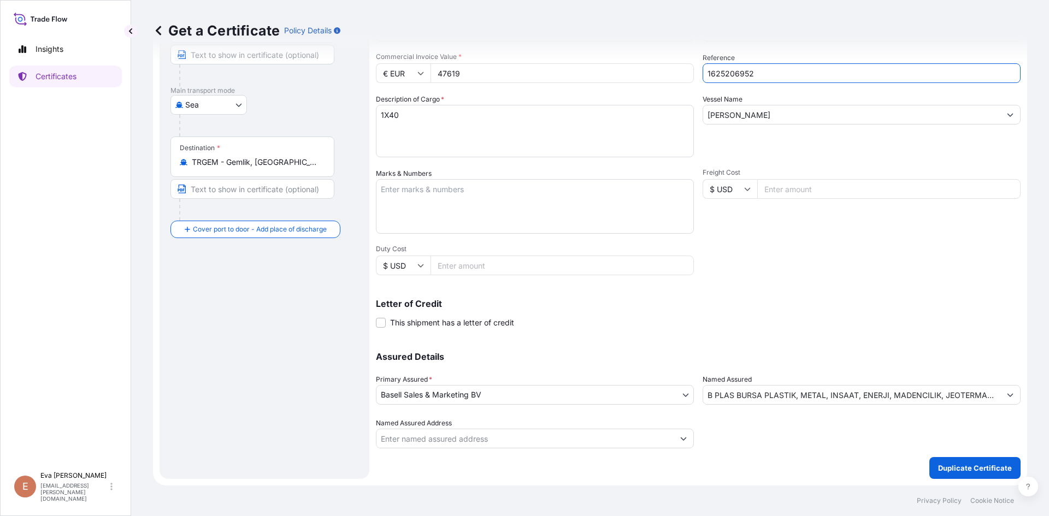
type input "1625206952"
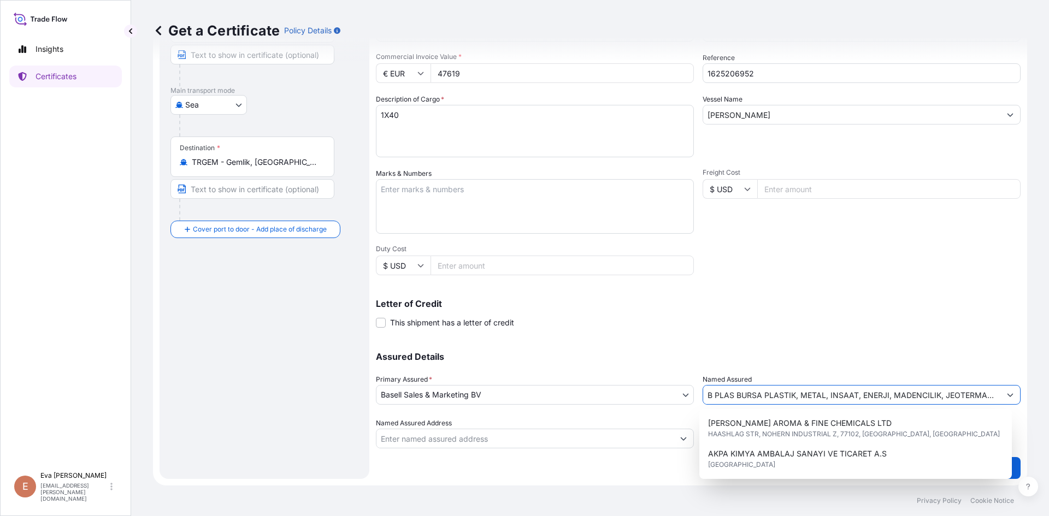
click at [946, 393] on input "B PLAS BURSA PLASTIK, METAL, INSAAT, ENERJI, MADENCILIK, JEOTERMAL TURIZM SIVIL…" at bounding box center [851, 395] width 297 height 20
click at [946, 392] on input "B PLAS BURSA PLASTIK, METAL, INSAAT, ENERJI, MADENCILIK, JEOTERMAL TURIZM SIVIL…" at bounding box center [851, 395] width 297 height 20
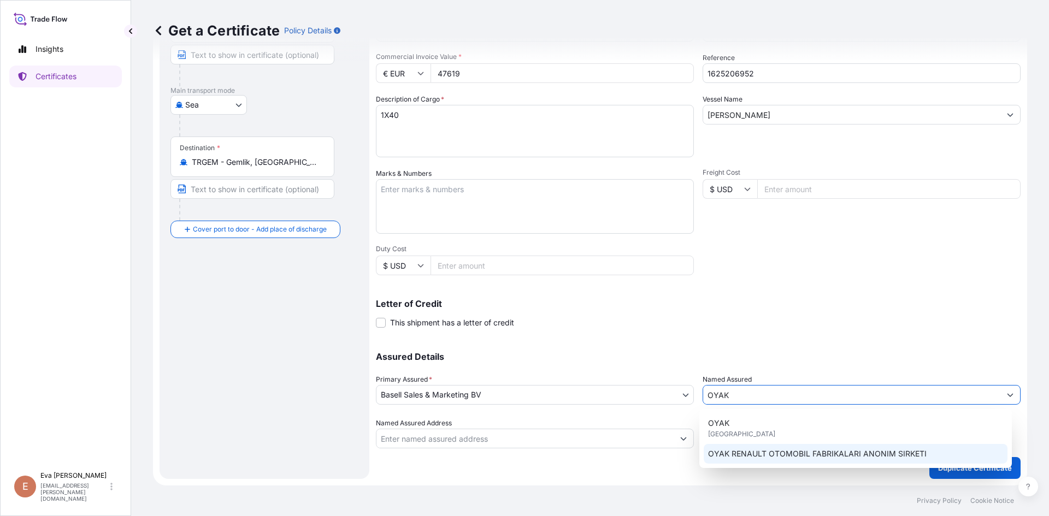
click at [798, 453] on span "OYAK RENAULT OTOMOBIL FABRIKALARI ANONIM SIRKETI" at bounding box center [817, 454] width 219 height 11
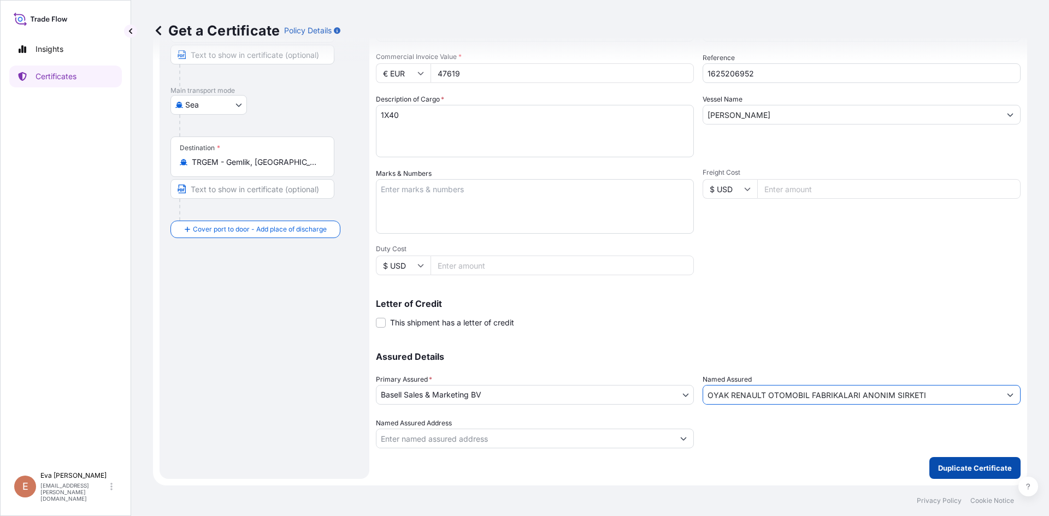
type input "OYAK RENAULT OTOMOBIL FABRIKALARI ANONIM SIRKETI"
click at [948, 467] on p "Duplicate Certificate" at bounding box center [975, 468] width 74 height 11
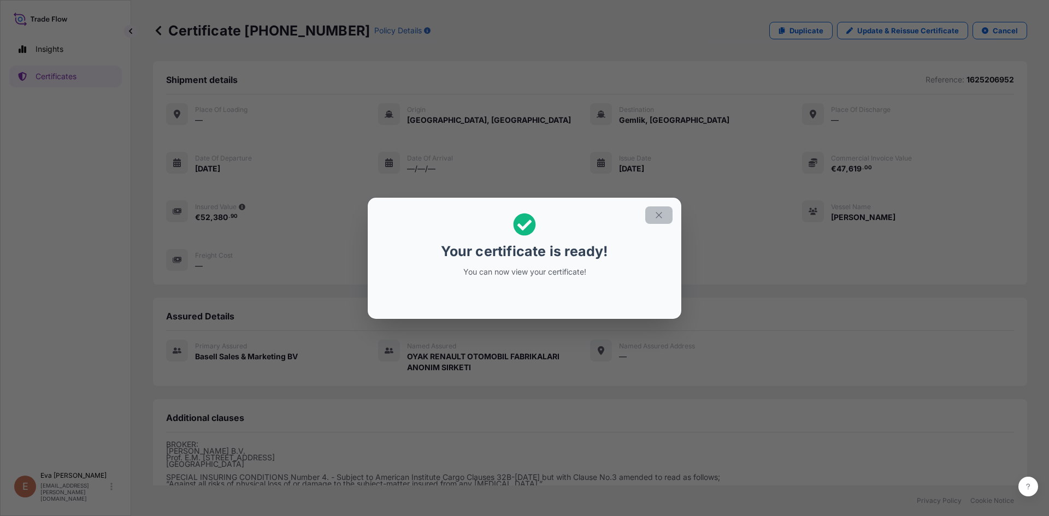
click at [661, 215] on icon "button" at bounding box center [659, 215] width 10 height 10
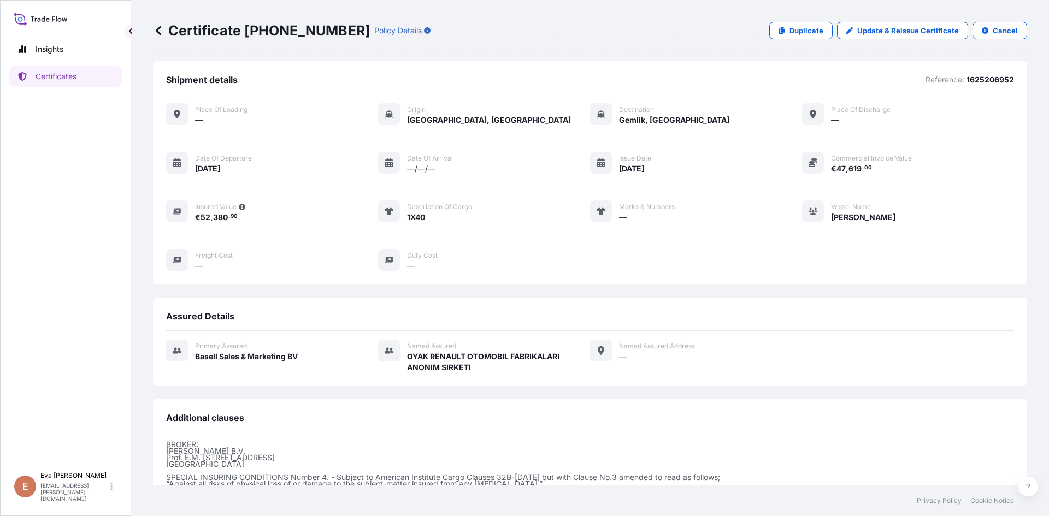
scroll to position [130, 0]
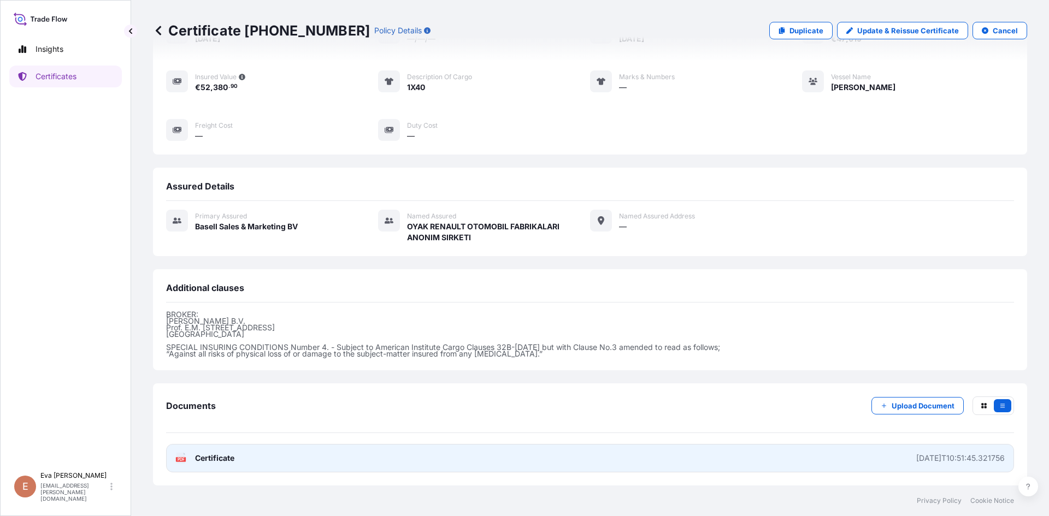
click at [180, 460] on text "PDF" at bounding box center [181, 460] width 7 height 4
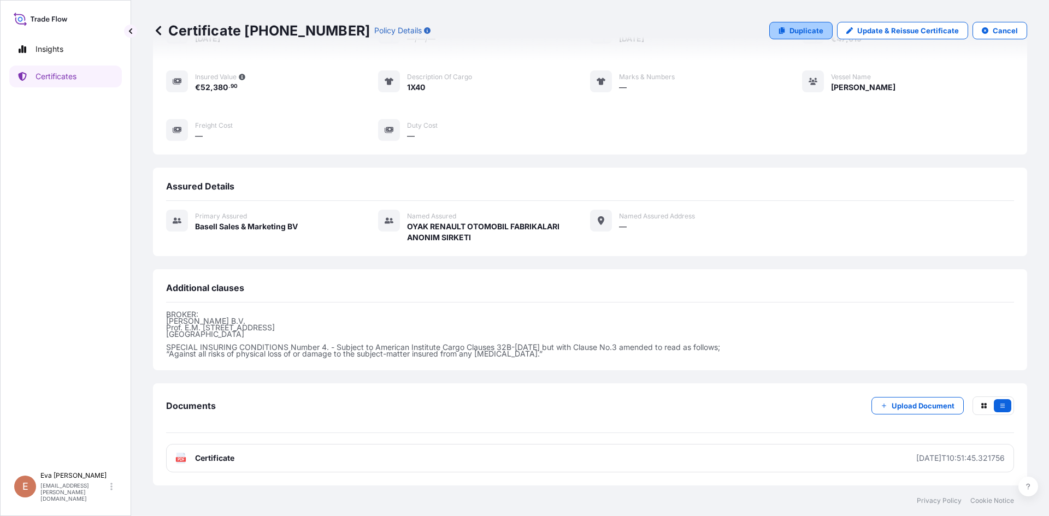
click at [801, 26] on p "Duplicate" at bounding box center [807, 30] width 34 height 11
select select "Sea"
select select "32164"
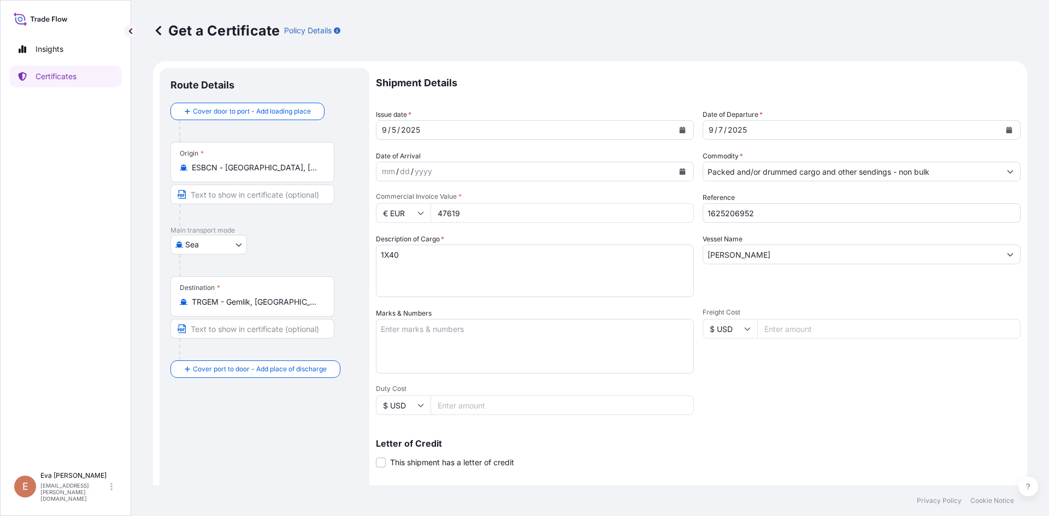
drag, startPoint x: 469, startPoint y: 215, endPoint x: 405, endPoint y: 209, distance: 64.8
click at [405, 209] on div "€ EUR 47619" at bounding box center [535, 213] width 318 height 20
type input "35926"
drag, startPoint x: 735, startPoint y: 214, endPoint x: 768, endPoint y: 218, distance: 33.5
click at [768, 218] on input "1625206952" at bounding box center [862, 213] width 318 height 20
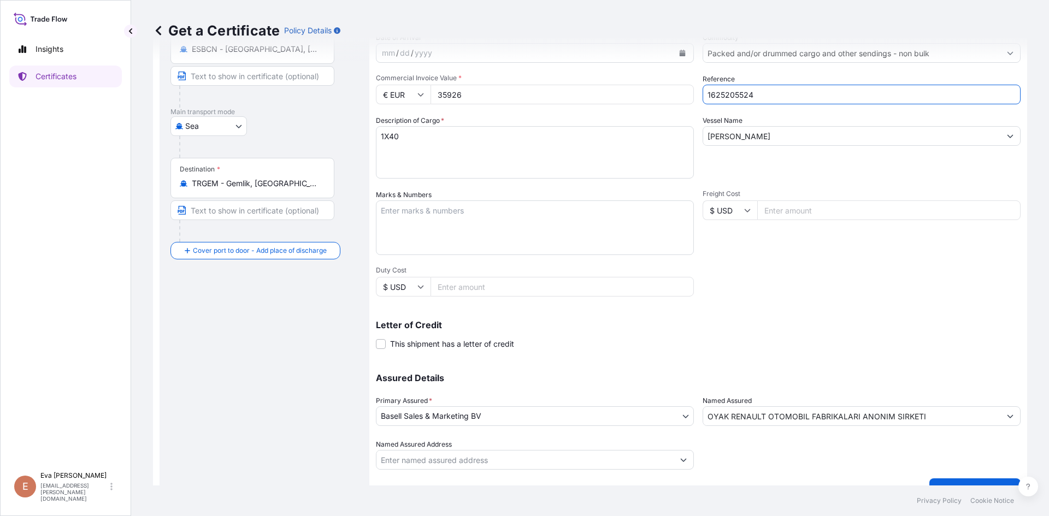
scroll to position [140, 0]
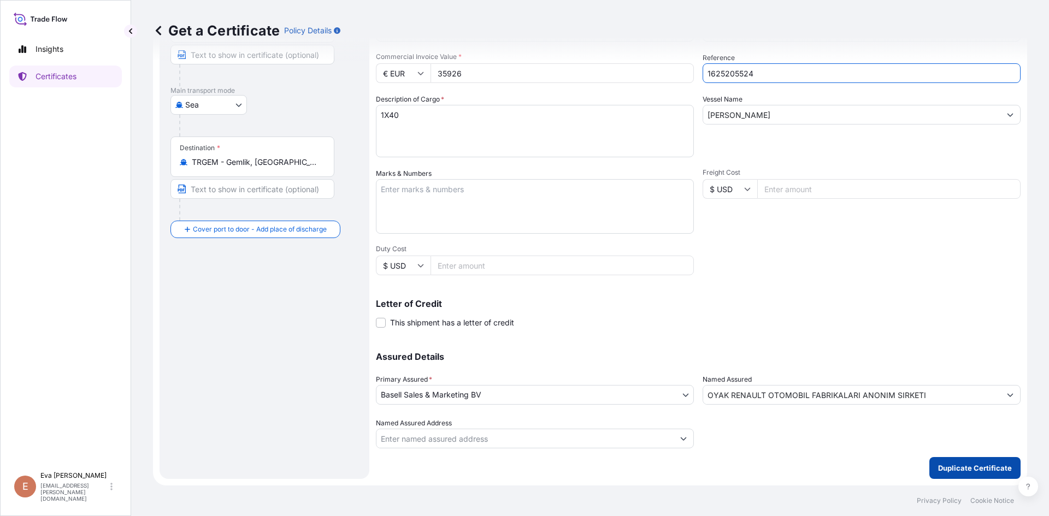
type input "1625205524"
click at [974, 467] on p "Duplicate Certificate" at bounding box center [975, 468] width 74 height 11
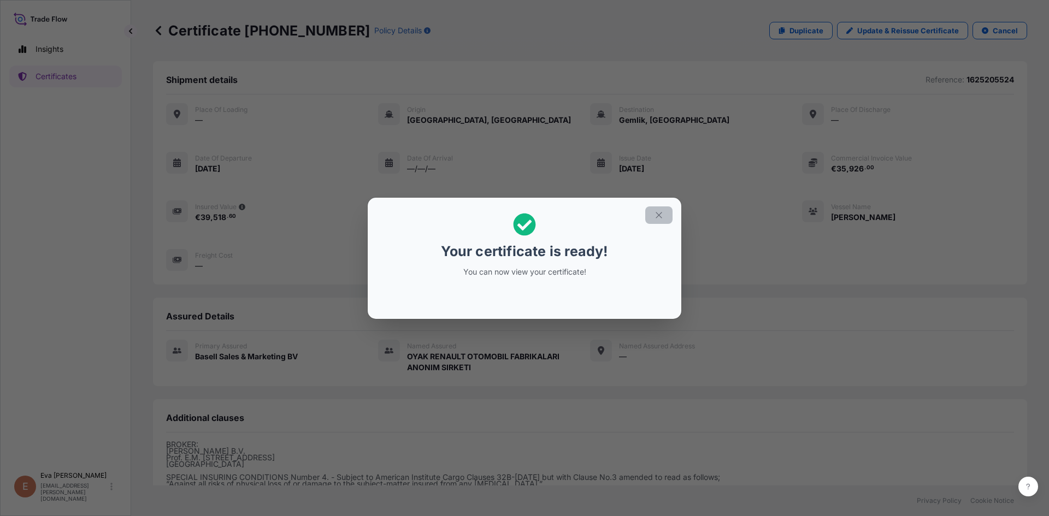
click at [662, 215] on icon "button" at bounding box center [659, 215] width 10 height 10
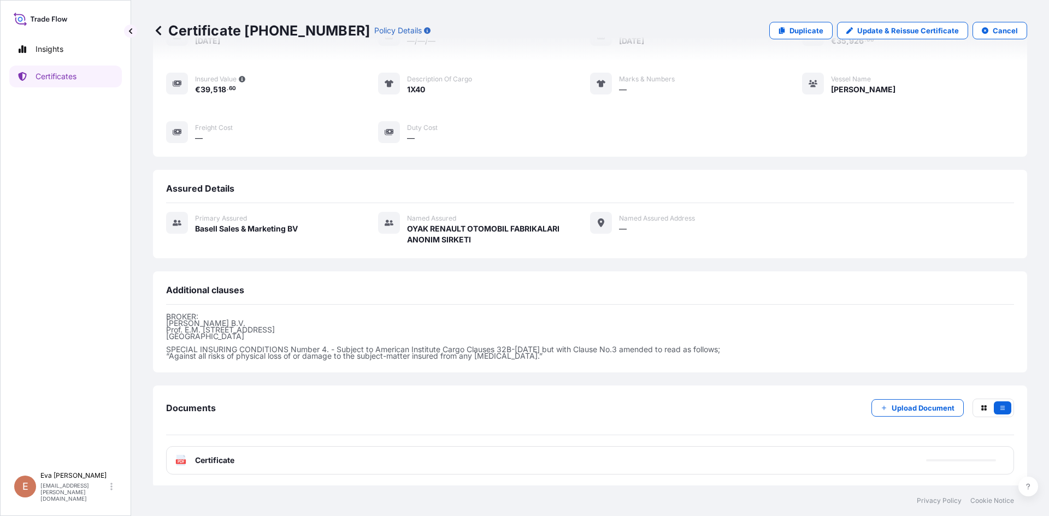
scroll to position [130, 0]
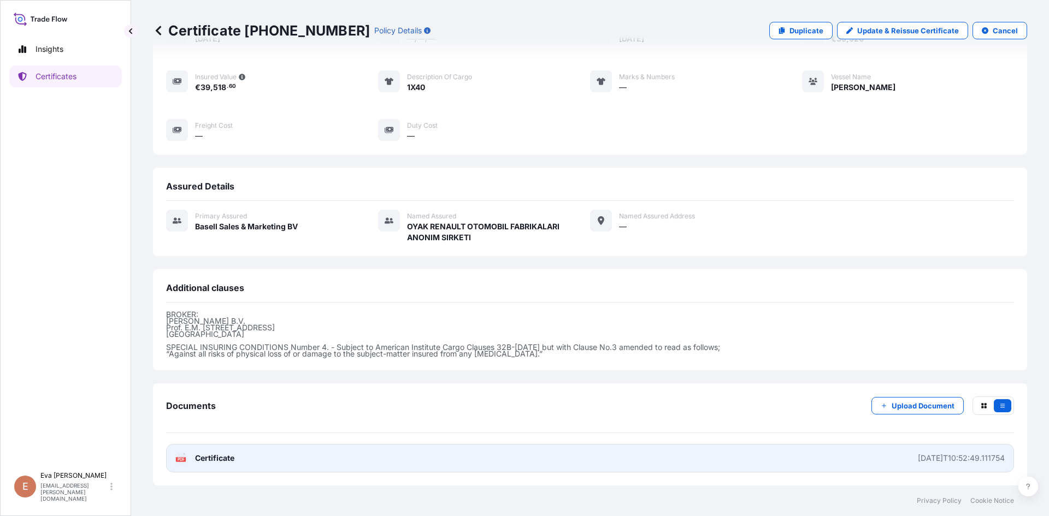
click at [180, 458] on g "PDF" at bounding box center [181, 458] width 10 height 11
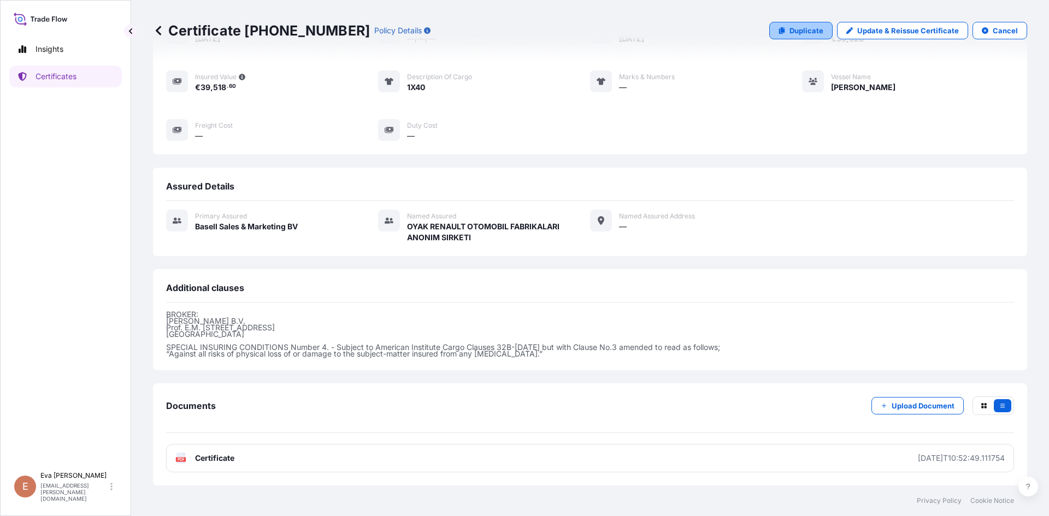
click at [789, 37] on link "Duplicate" at bounding box center [800, 30] width 63 height 17
select select "Sea"
select select "32164"
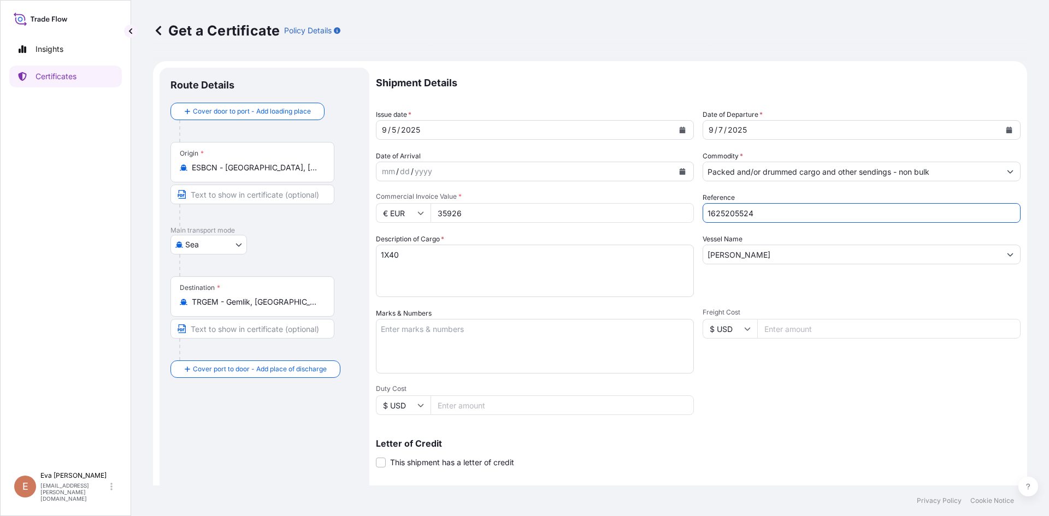
drag, startPoint x: 731, startPoint y: 210, endPoint x: 773, endPoint y: 219, distance: 42.4
click at [772, 219] on input "1625205524" at bounding box center [862, 213] width 318 height 20
type input "1625206961"
drag, startPoint x: 497, startPoint y: 215, endPoint x: 387, endPoint y: 215, distance: 109.8
click at [387, 215] on div "€ EUR 35926" at bounding box center [535, 213] width 318 height 20
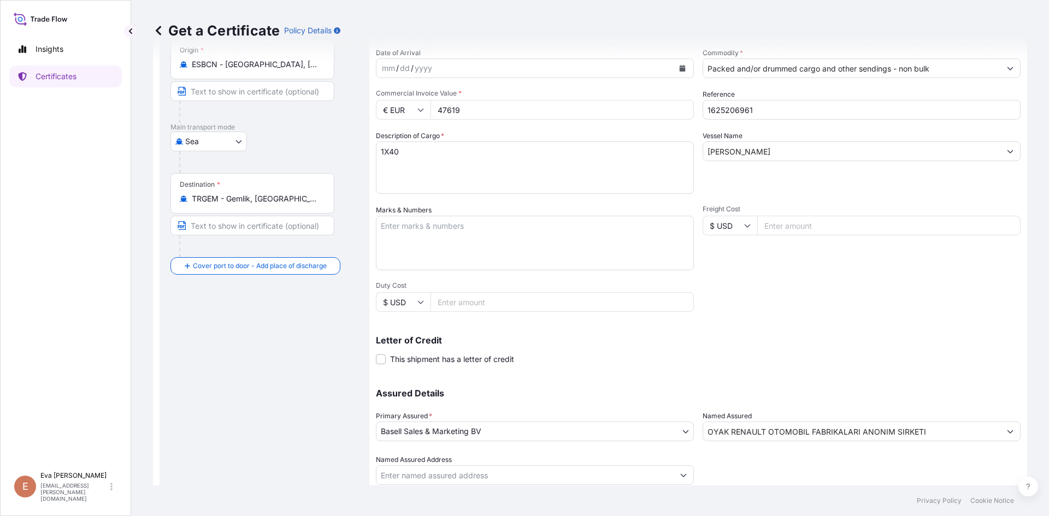
scroll to position [140, 0]
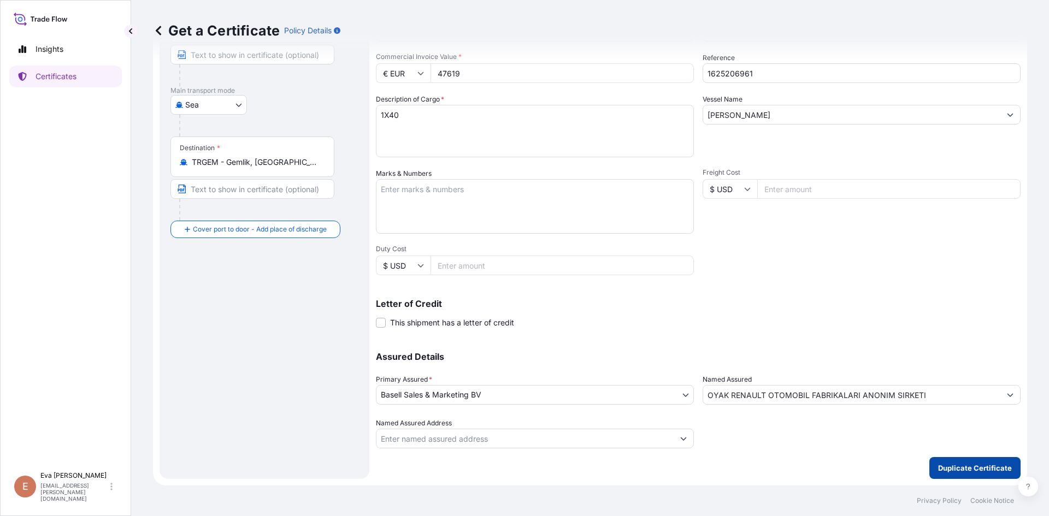
type input "47619"
click at [947, 469] on p "Duplicate Certificate" at bounding box center [975, 468] width 74 height 11
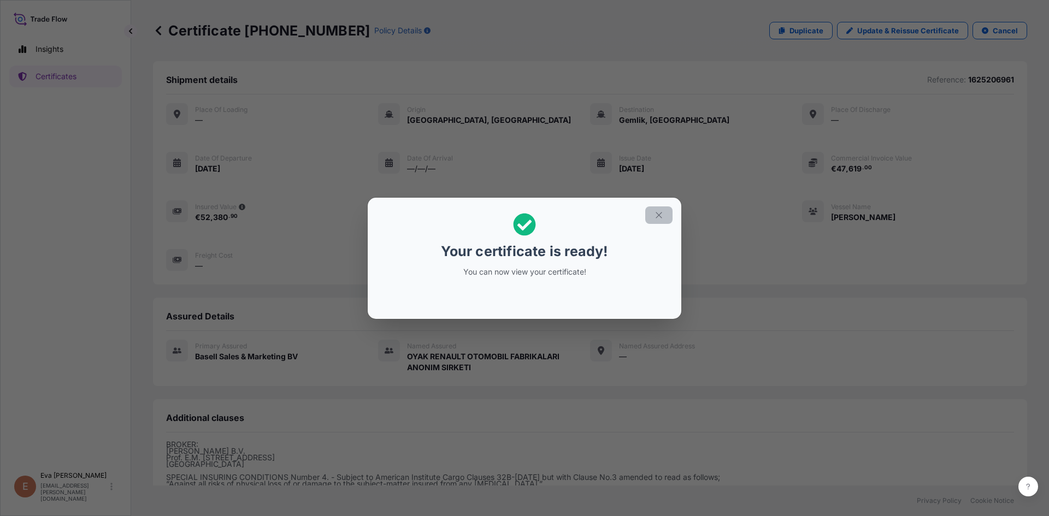
click at [662, 213] on icon "button" at bounding box center [659, 215] width 10 height 10
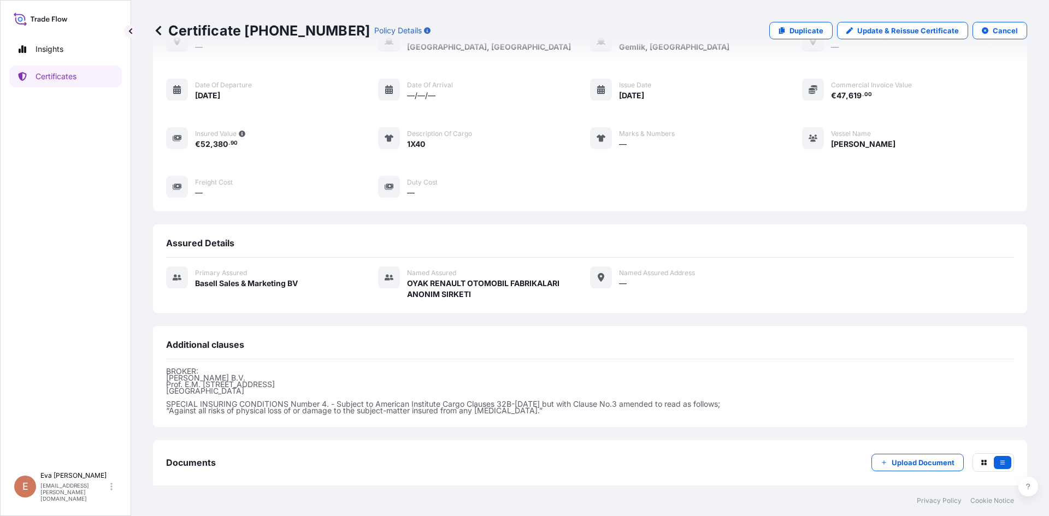
scroll to position [130, 0]
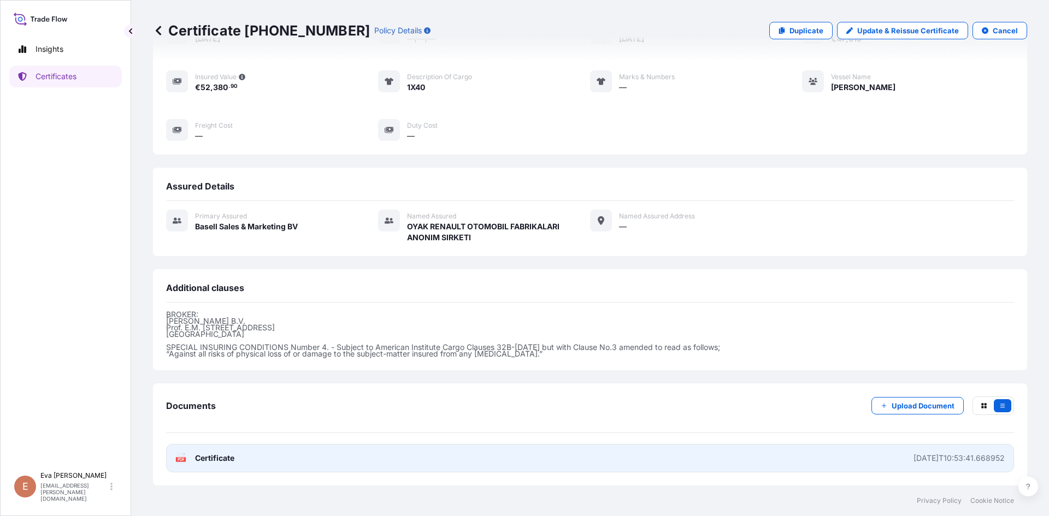
click at [181, 459] on text "PDF" at bounding box center [181, 460] width 7 height 4
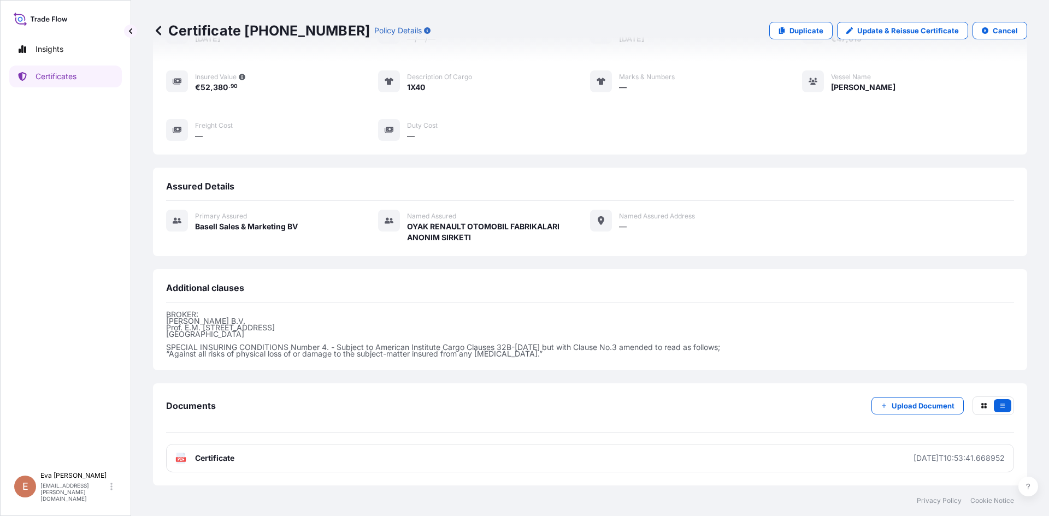
click at [72, 252] on div "Insights Certificates" at bounding box center [65, 247] width 113 height 438
click at [773, 32] on link "Duplicate" at bounding box center [800, 30] width 63 height 17
select select "Sea"
select select "32164"
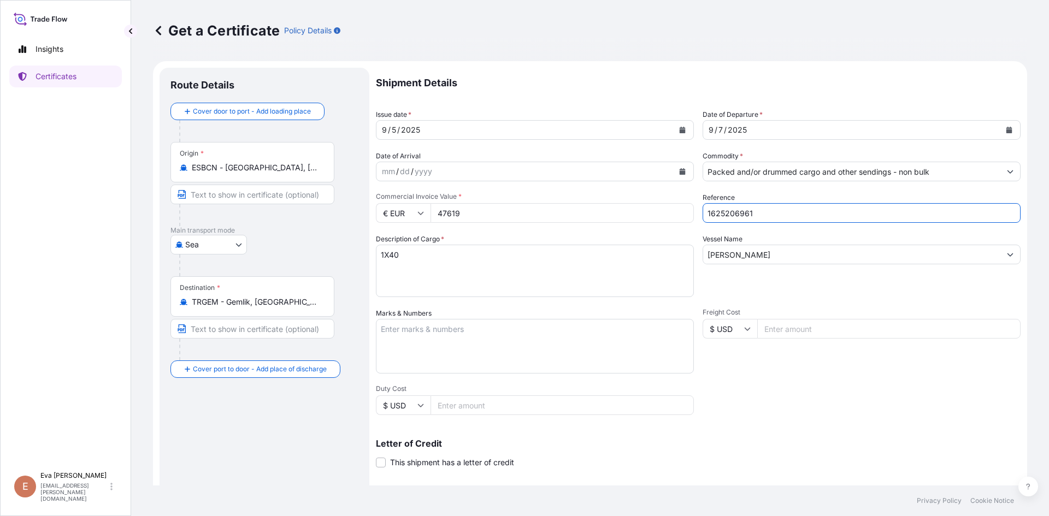
drag, startPoint x: 734, startPoint y: 214, endPoint x: 775, endPoint y: 215, distance: 41.5
click at [775, 215] on input "1625206961" at bounding box center [862, 213] width 318 height 20
type input "1625206501"
drag, startPoint x: 465, startPoint y: 215, endPoint x: 395, endPoint y: 214, distance: 70.5
click at [395, 214] on div "€ EUR 47619" at bounding box center [535, 213] width 318 height 20
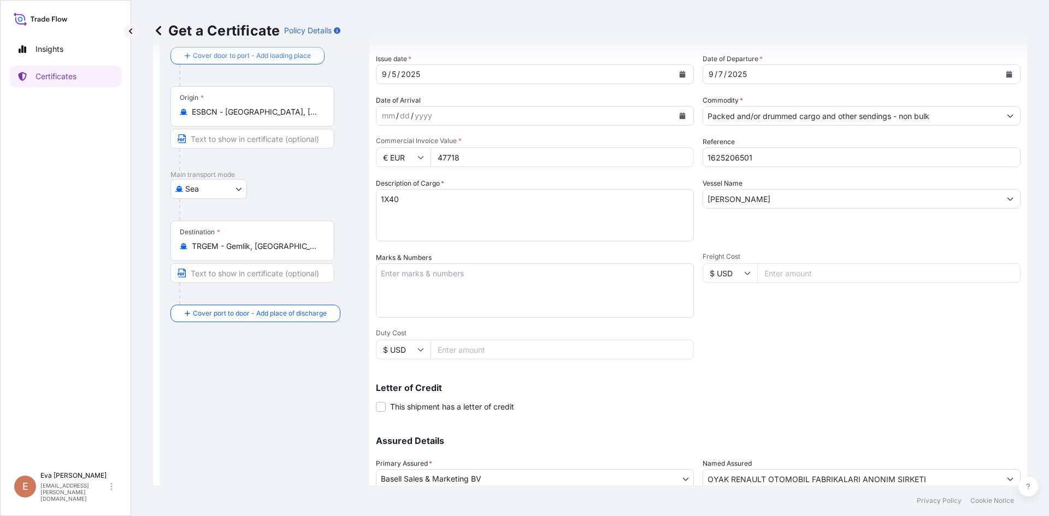
scroll to position [140, 0]
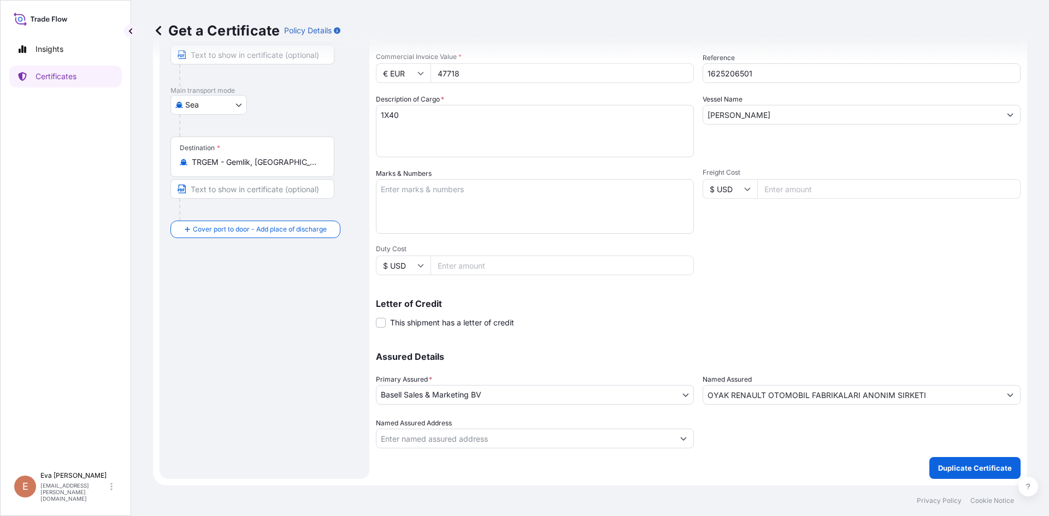
type input "47718"
click at [945, 468] on p "Duplicate Certificate" at bounding box center [975, 468] width 74 height 11
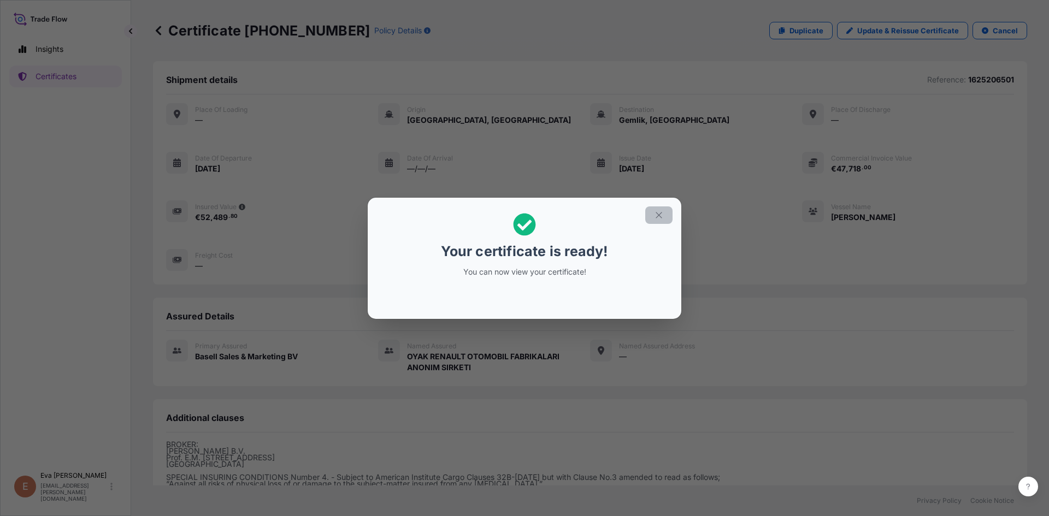
click at [660, 222] on button "button" at bounding box center [658, 215] width 27 height 17
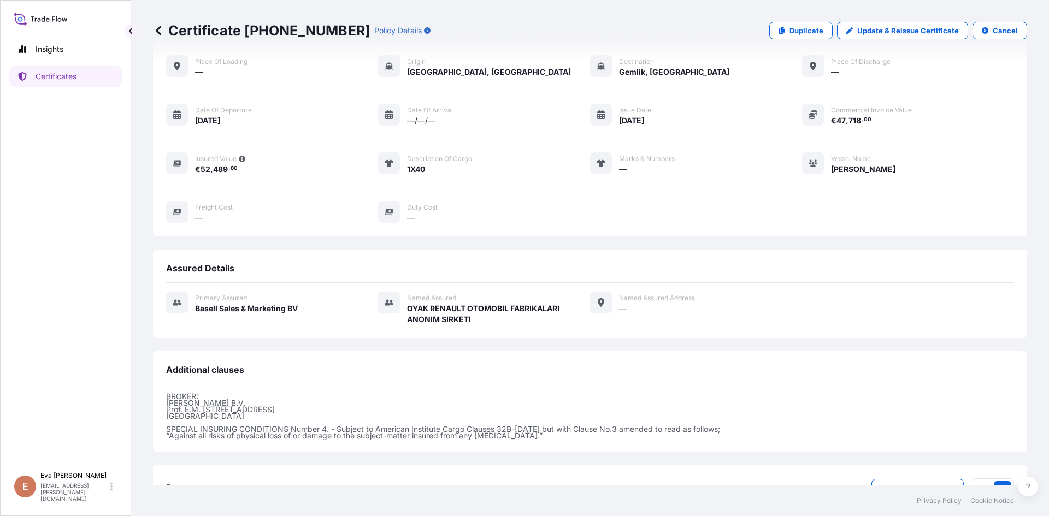
scroll to position [130, 0]
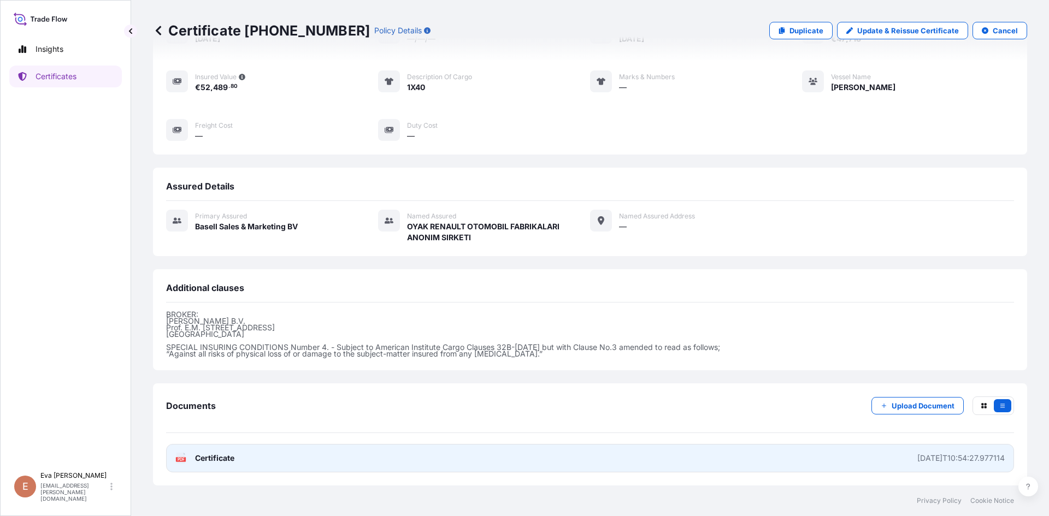
click at [180, 457] on icon at bounding box center [181, 458] width 9 height 11
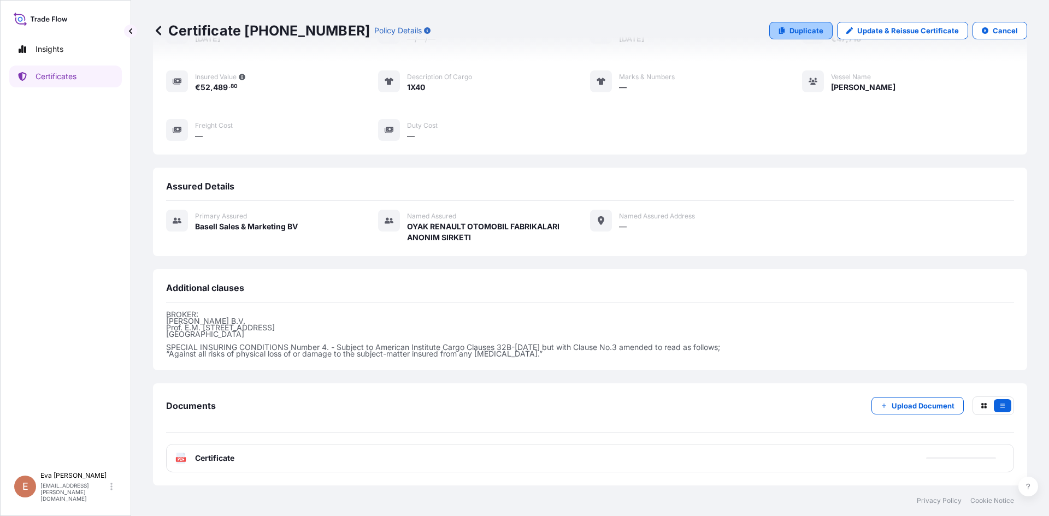
click at [790, 32] on p "Duplicate" at bounding box center [807, 30] width 34 height 11
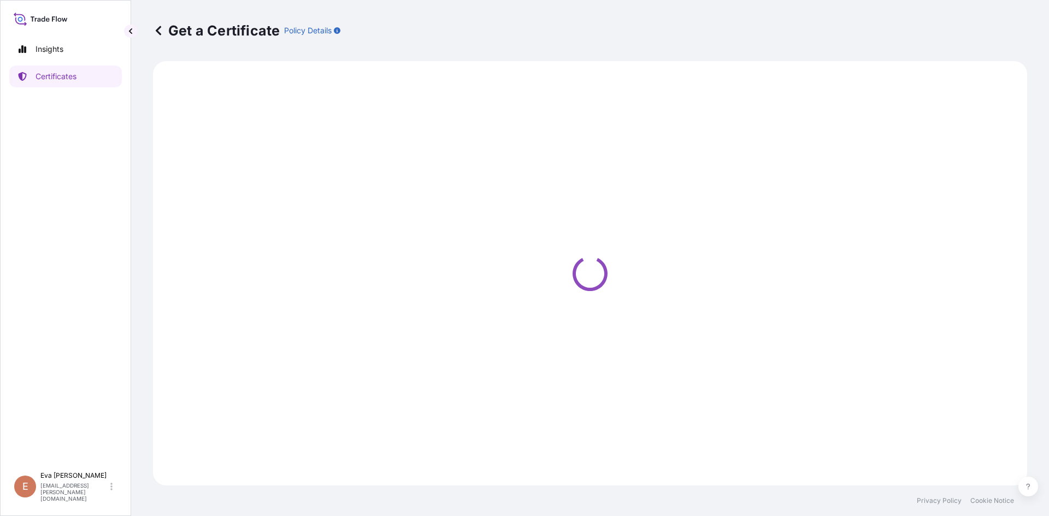
select select "Sea"
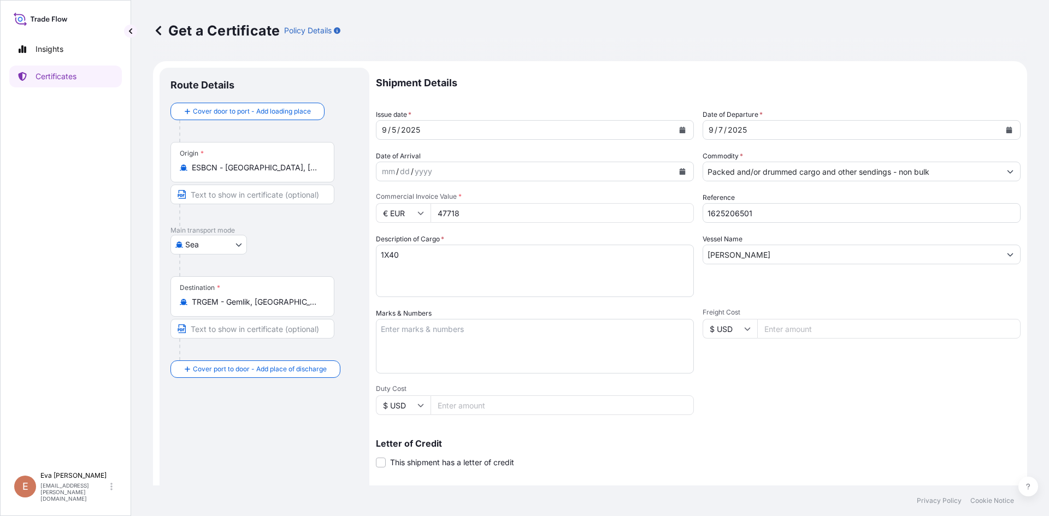
select select "32164"
drag, startPoint x: 735, startPoint y: 212, endPoint x: 777, endPoint y: 224, distance: 43.6
click at [773, 224] on div "Shipment Details Issue date * [DATE] Date of Departure * [DATE] Date of Arrival…" at bounding box center [698, 328] width 645 height 521
type input "1625206854"
drag, startPoint x: 480, startPoint y: 217, endPoint x: 403, endPoint y: 214, distance: 77.1
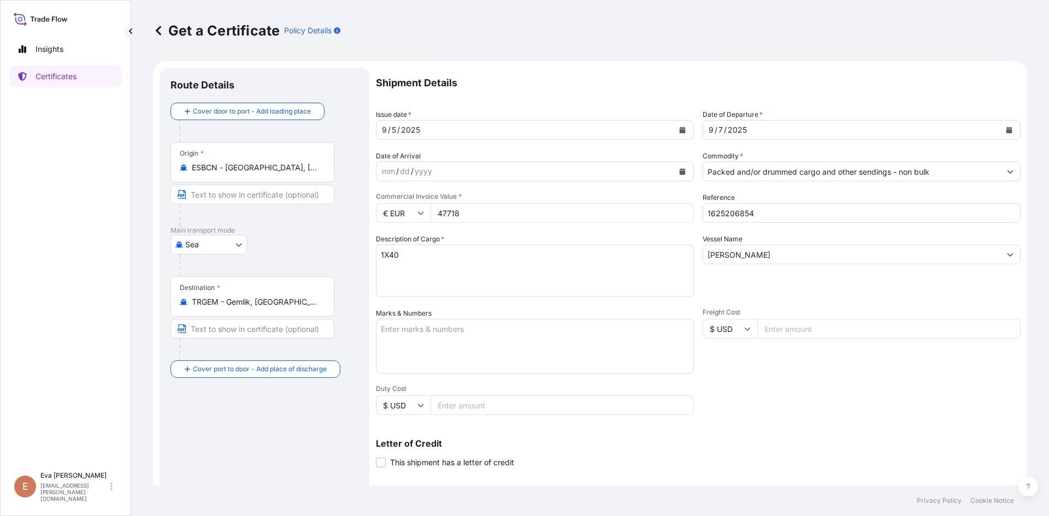
click at [403, 214] on div "€ EUR 47718" at bounding box center [535, 213] width 318 height 20
type input "59647.50"
drag, startPoint x: 284, startPoint y: 307, endPoint x: 164, endPoint y: 298, distance: 120.5
click at [164, 298] on div "Route Details Cover door to port - Add loading place Place of loading Road / [G…" at bounding box center [265, 343] width 210 height 551
click at [312, 305] on input "TRGEM - Gemlik, [GEOGRAPHIC_DATA]" at bounding box center [256, 302] width 129 height 11
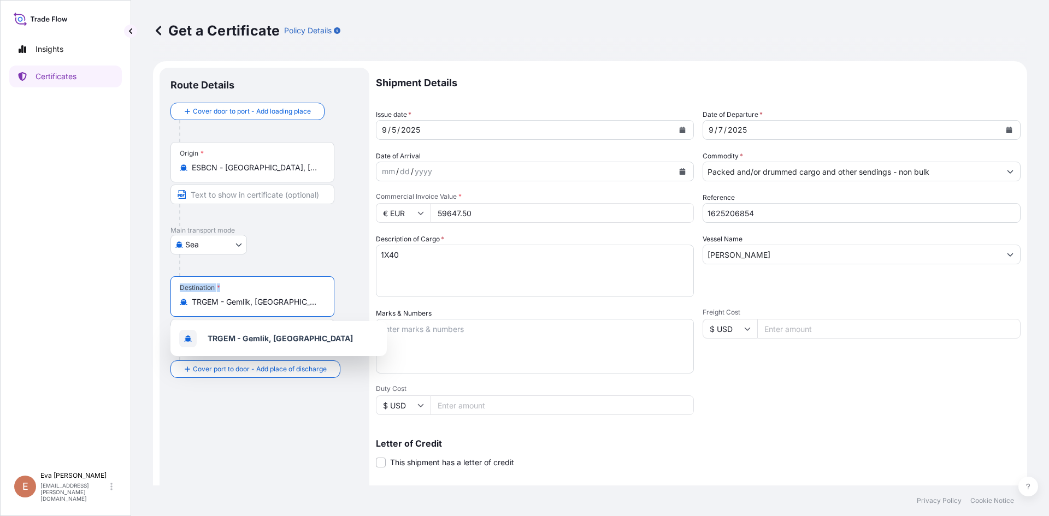
click at [298, 303] on input "TRGEM - Gemlik, [GEOGRAPHIC_DATA]" at bounding box center [256, 302] width 129 height 11
drag, startPoint x: 291, startPoint y: 303, endPoint x: 183, endPoint y: 291, distance: 109.4
click at [183, 291] on div "Destination * TRGEM - Gemlik, [GEOGRAPHIC_DATA]" at bounding box center [253, 297] width 164 height 40
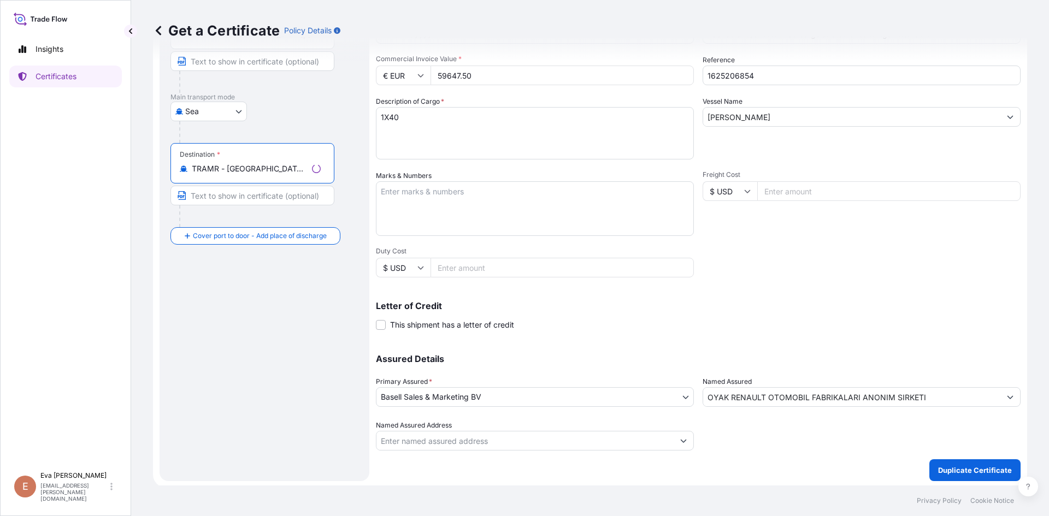
scroll to position [140, 0]
type input "TRAMR - [GEOGRAPHIC_DATA], [GEOGRAPHIC_DATA]"
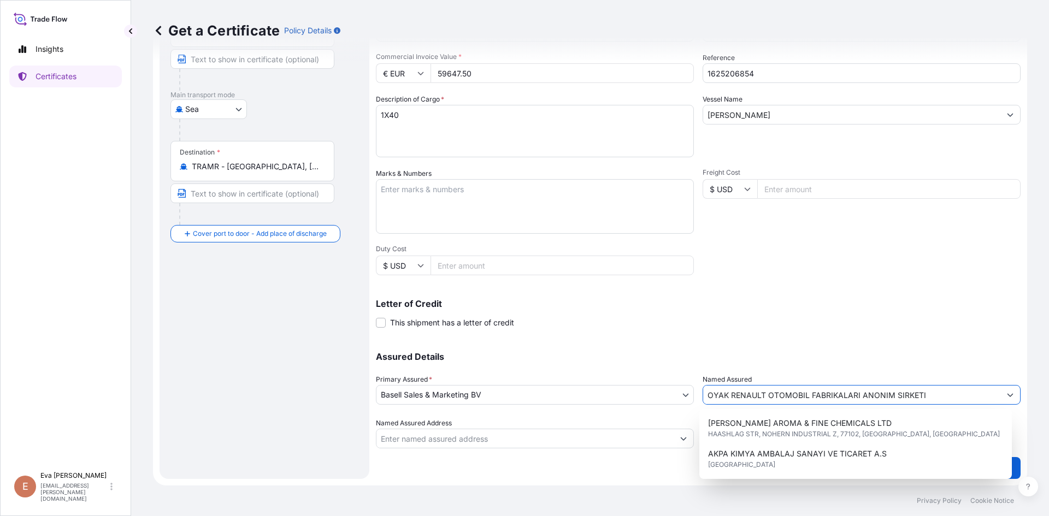
drag, startPoint x: 936, startPoint y: 397, endPoint x: 611, endPoint y: 405, distance: 324.7
click at [612, 405] on div "Assured Details Primary Assured * Basell Sales & Marketing BV Basell Poliolefin…" at bounding box center [698, 393] width 645 height 109
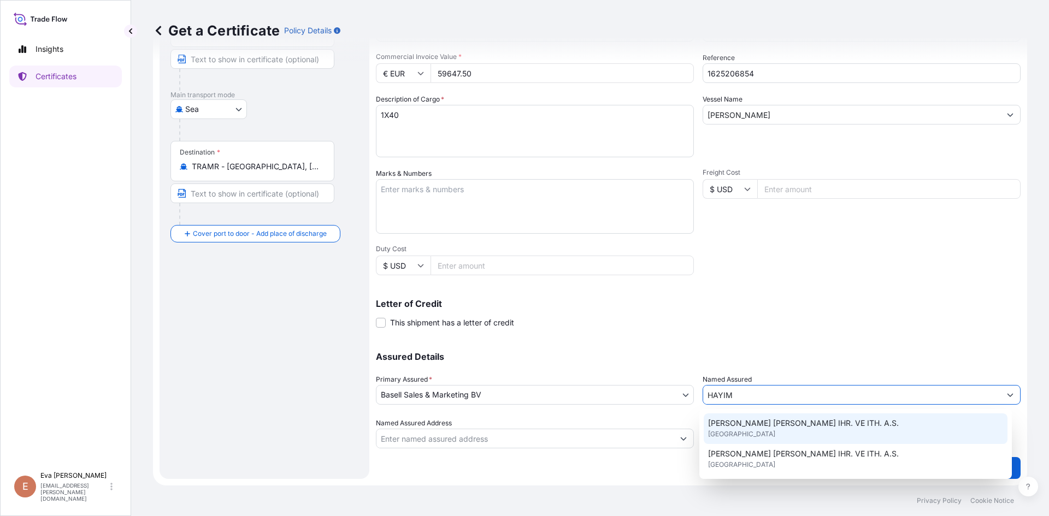
click at [758, 422] on span "[PERSON_NAME] [PERSON_NAME] IHR. VE ITH. A.S." at bounding box center [803, 423] width 191 height 11
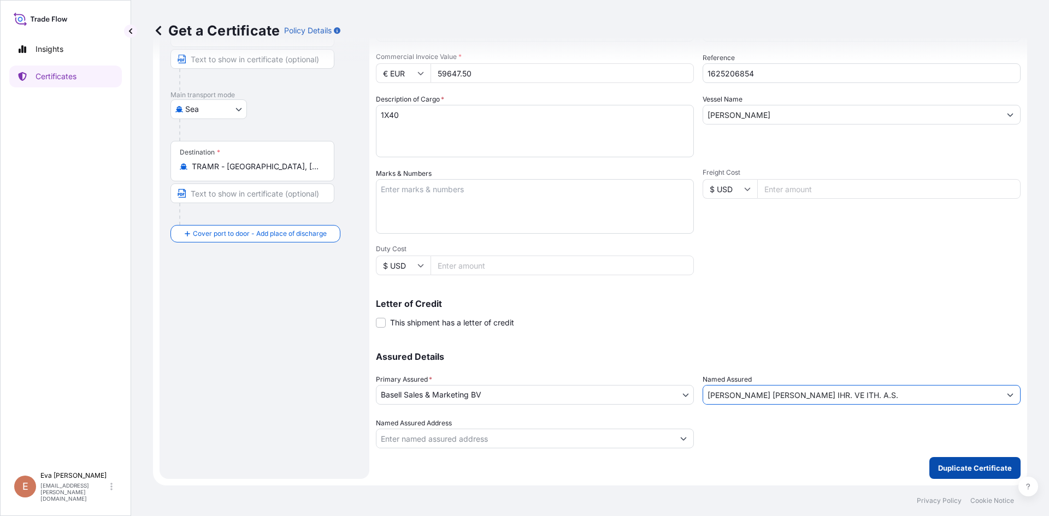
type input "[PERSON_NAME] [PERSON_NAME] IHR. VE ITH. A.S."
click at [954, 463] on p "Duplicate Certificate" at bounding box center [975, 468] width 74 height 11
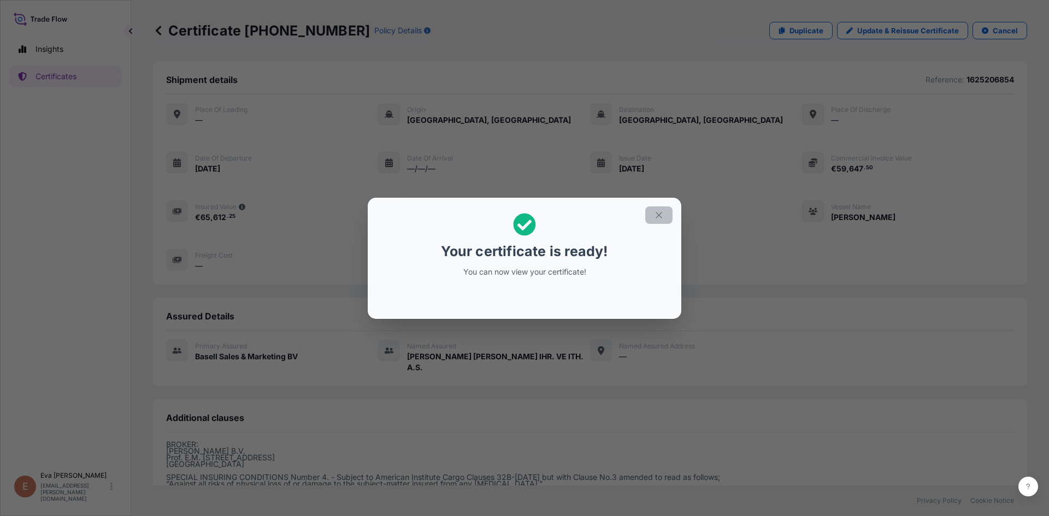
click at [661, 211] on icon "button" at bounding box center [659, 215] width 10 height 10
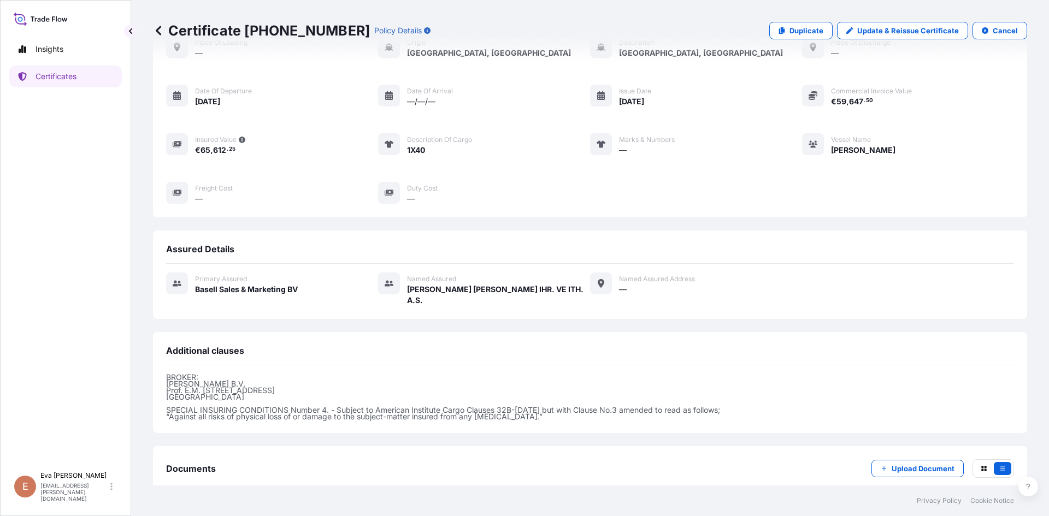
scroll to position [130, 0]
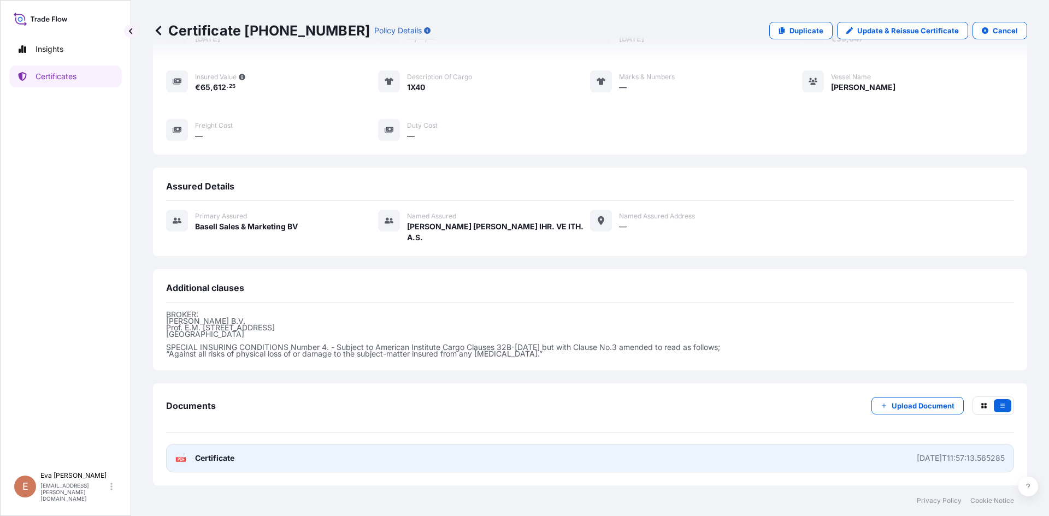
click at [184, 463] on icon at bounding box center [181, 458] width 9 height 11
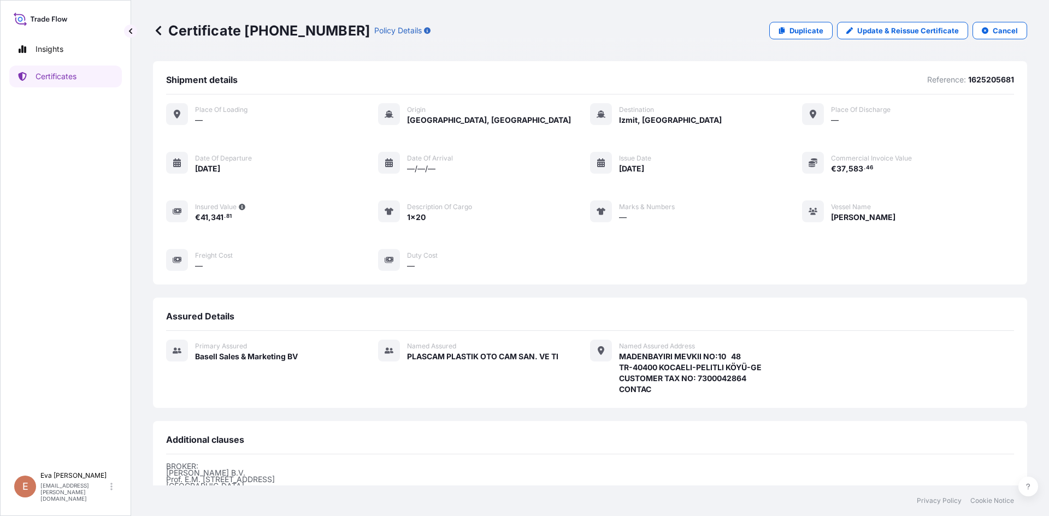
scroll to position [152, 0]
